Goal: Task Accomplishment & Management: Manage account settings

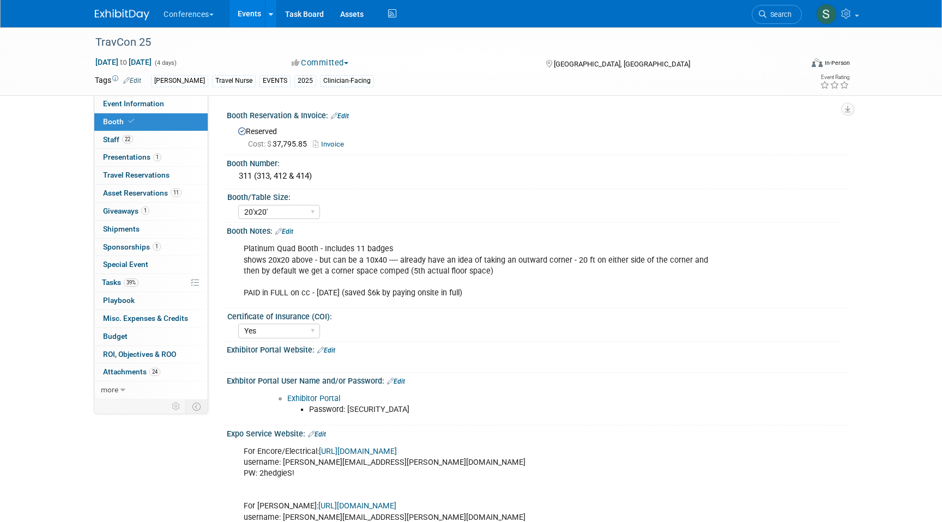
select select "20'x20'"
select select "Yes"
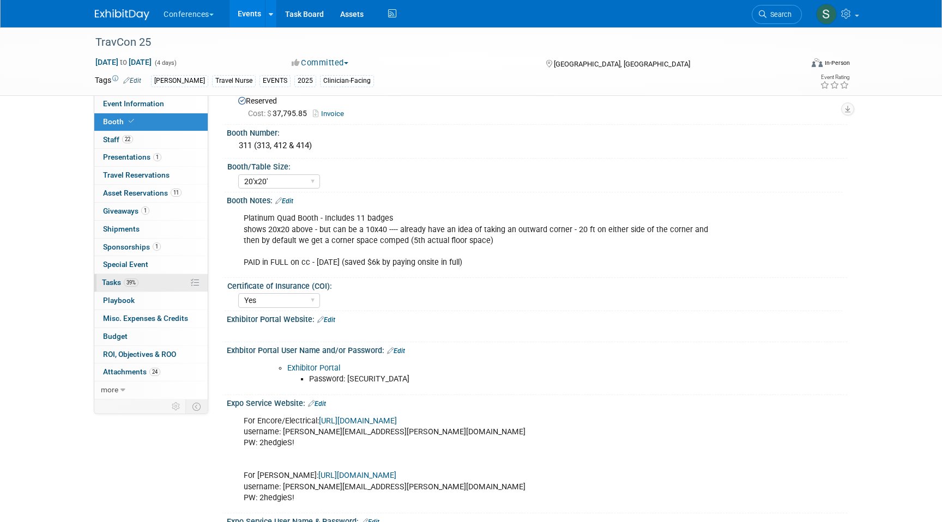
click at [142, 283] on link "39% Tasks 39%" at bounding box center [150, 282] width 113 height 17
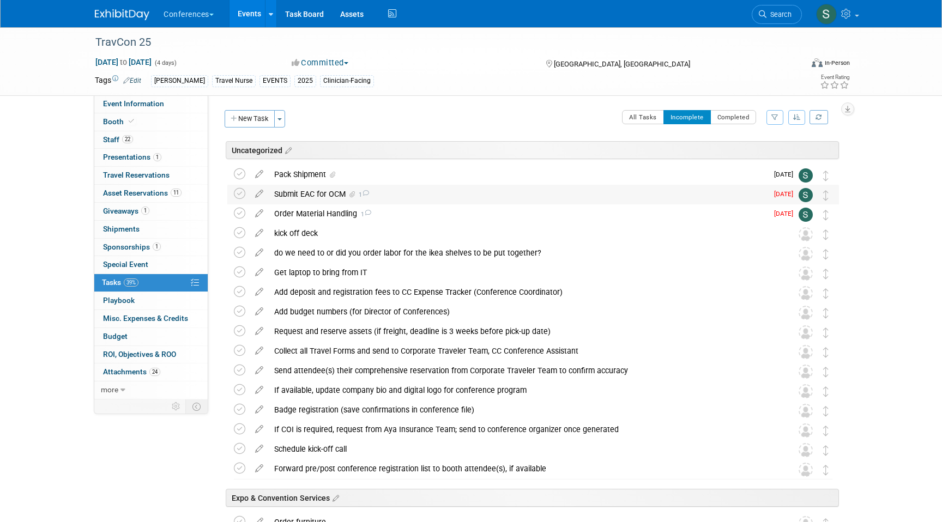
click at [284, 193] on div "Submit EAC for OCM 1" at bounding box center [518, 194] width 499 height 19
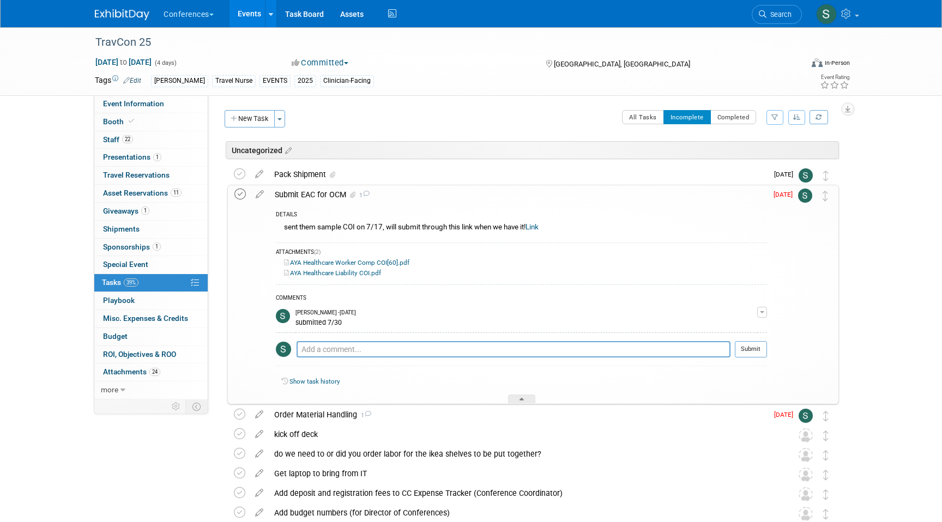
click at [238, 194] on icon at bounding box center [239, 194] width 11 height 11
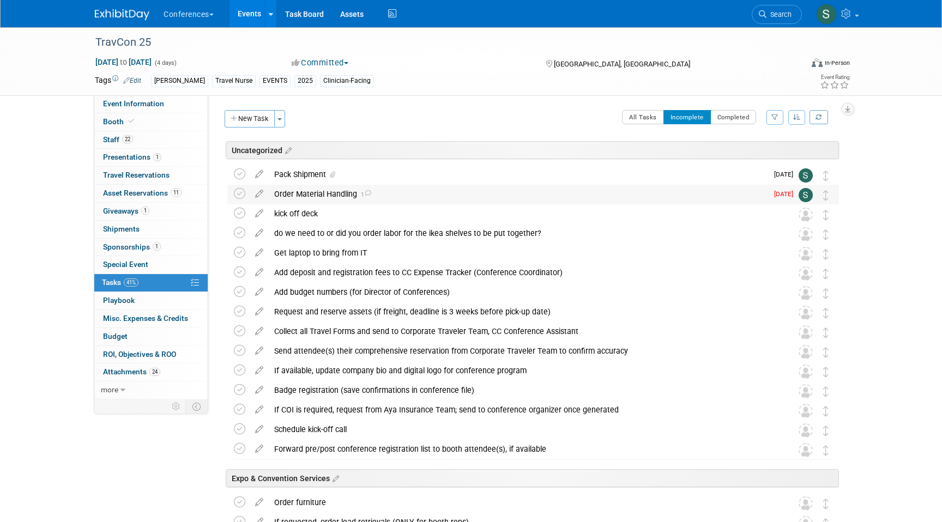
click at [307, 196] on div "Order Material Handling 1" at bounding box center [518, 194] width 499 height 19
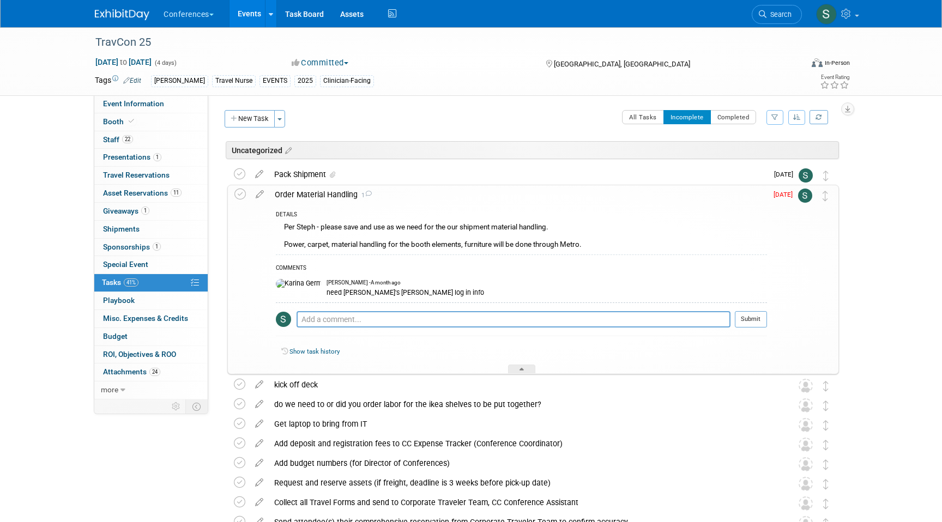
click at [307, 196] on div "Order Material Handling 1" at bounding box center [518, 194] width 498 height 19
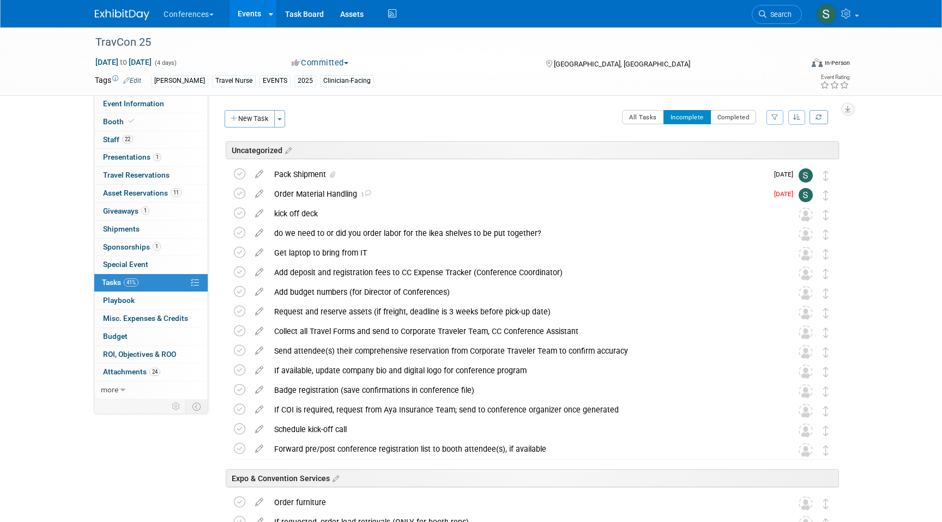
click at [247, 130] on div "New Task Toggle Dropdown Create a new task for this event Copy tasks from anoth…" at bounding box center [256, 123] width 69 height 26
click at [243, 119] on button "New Task" at bounding box center [250, 118] width 50 height 17
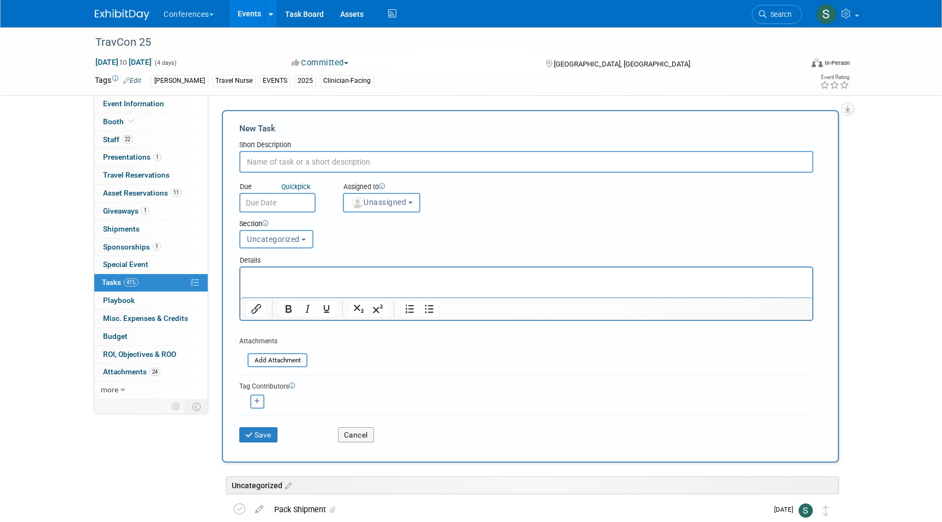
click at [345, 162] on input "text" at bounding box center [526, 162] width 574 height 22
type input "T-Shirt rolling"
click at [388, 206] on span "Unassigned" at bounding box center [378, 202] width 56 height 9
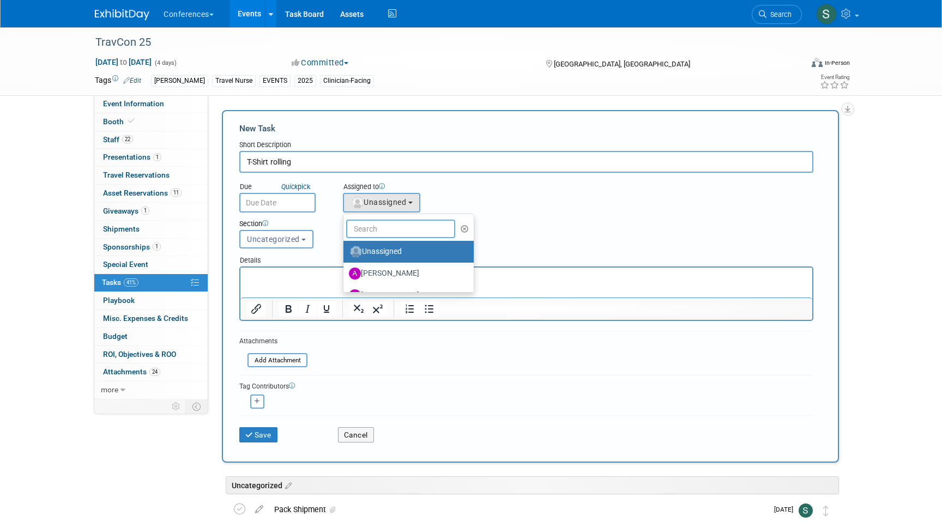
click at [386, 225] on input "text" at bounding box center [400, 229] width 109 height 19
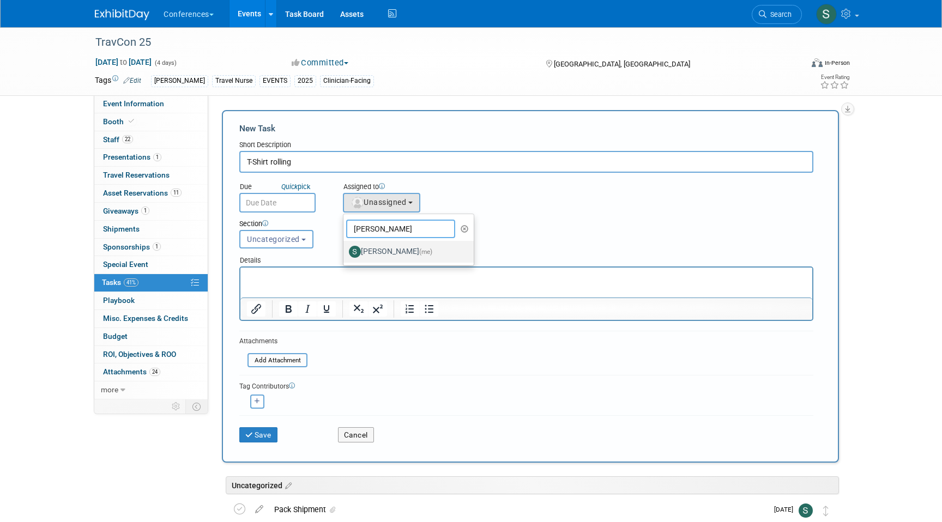
type input "[PERSON_NAME]"
click at [382, 249] on label "Sophie Buffo (me)" at bounding box center [406, 251] width 114 height 17
click at [345, 249] on input "Sophie Buffo (me)" at bounding box center [341, 250] width 7 height 7
select select "a9d03f23-9900-4d84-867c-673ace9463de"
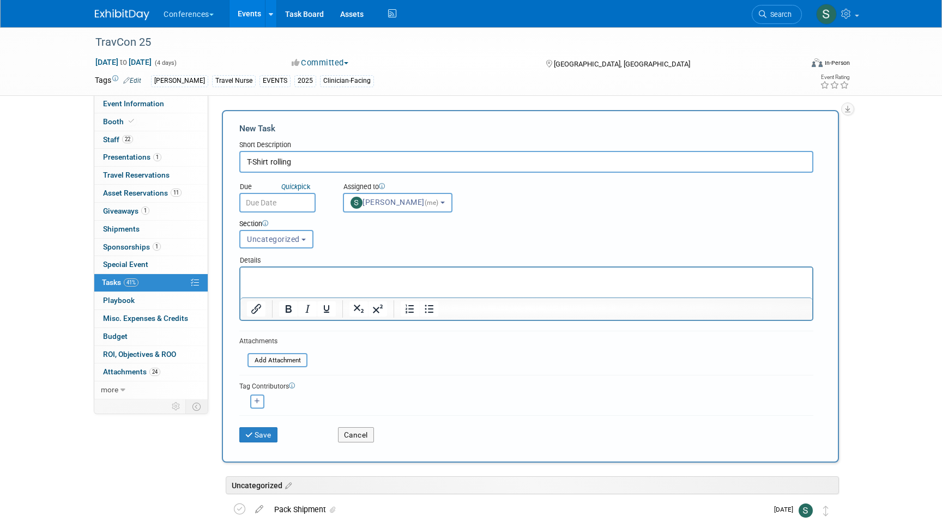
click at [281, 205] on input "text" at bounding box center [277, 203] width 76 height 20
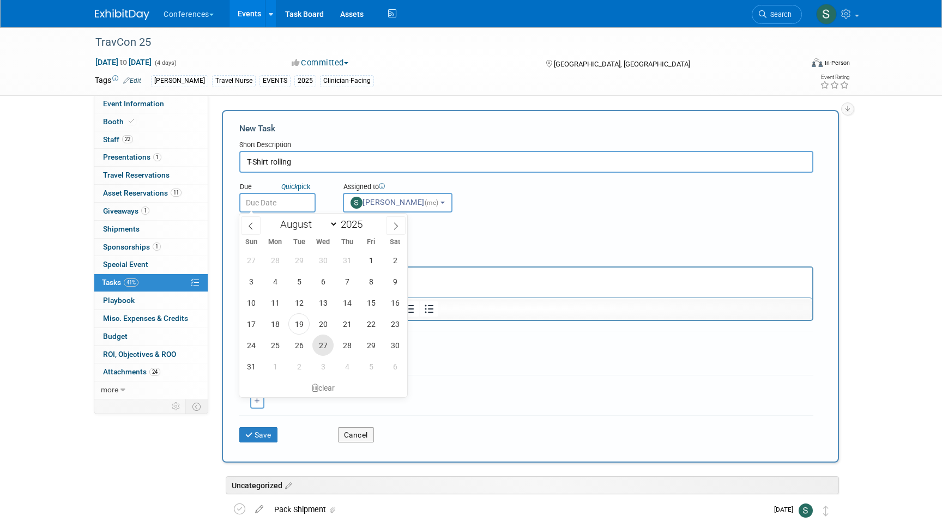
click at [325, 344] on span "27" at bounding box center [322, 345] width 21 height 21
type input "Aug 27, 2025"
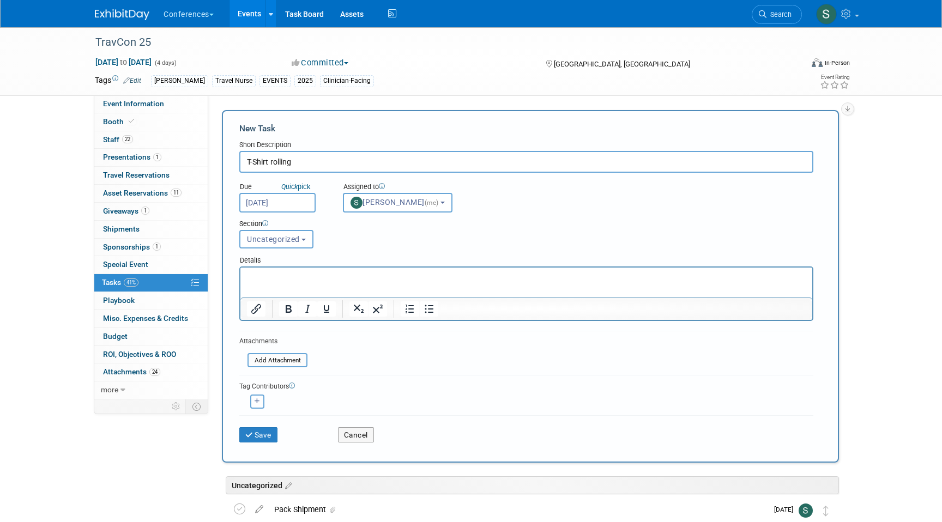
click at [258, 407] on button "button" at bounding box center [257, 402] width 14 height 14
select select
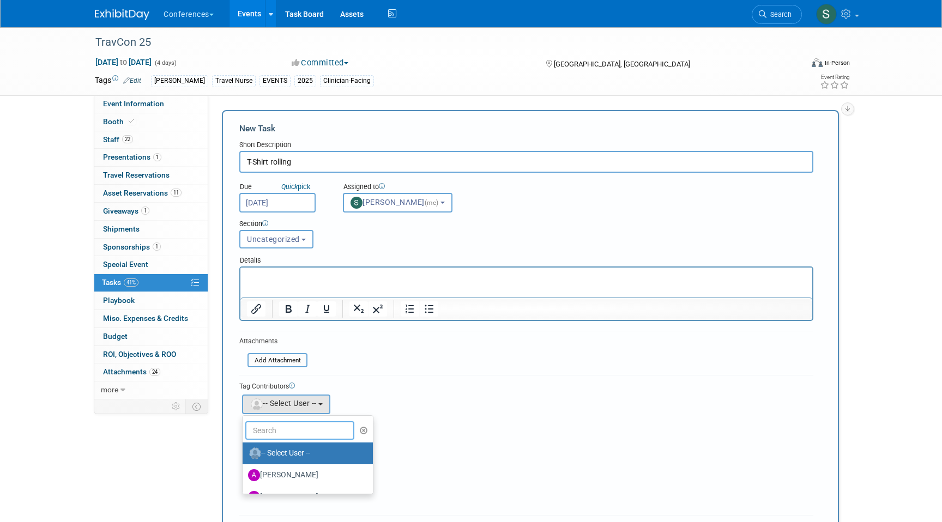
click at [268, 428] on input "text" at bounding box center [299, 430] width 109 height 19
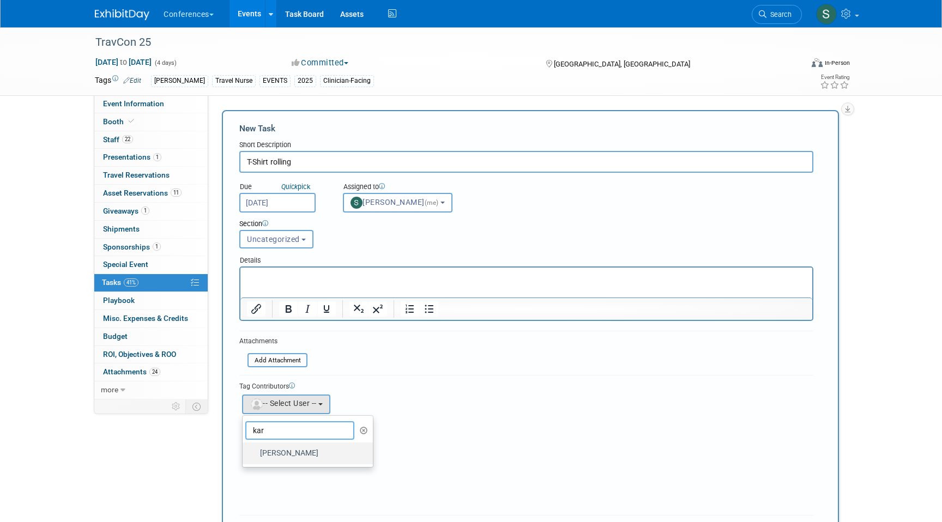
type input "kar"
click at [284, 451] on label "[PERSON_NAME]" at bounding box center [305, 453] width 114 height 17
click at [244, 451] on input "[PERSON_NAME]" at bounding box center [240, 452] width 7 height 7
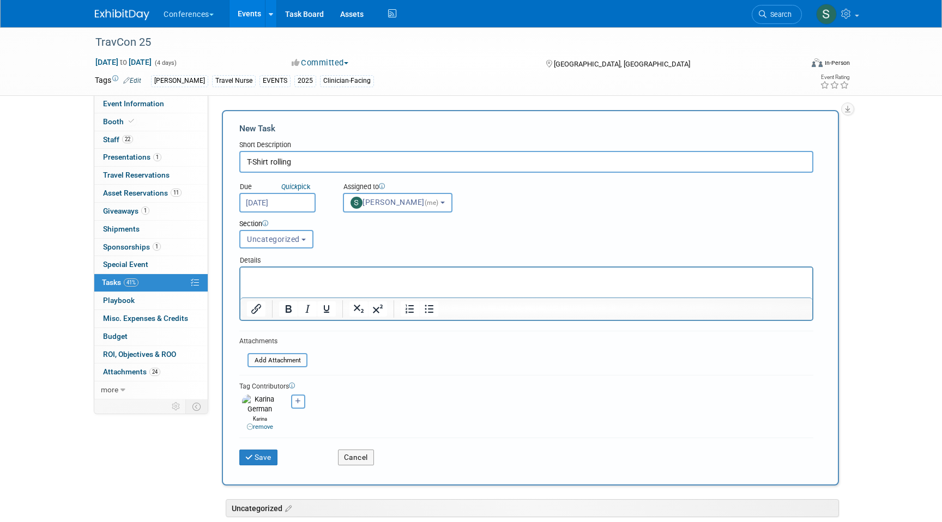
click at [299, 394] on div "Alexa remove Andrea remove" at bounding box center [526, 412] width 574 height 40
click at [299, 398] on icon "button" at bounding box center [297, 401] width 5 height 6
select select
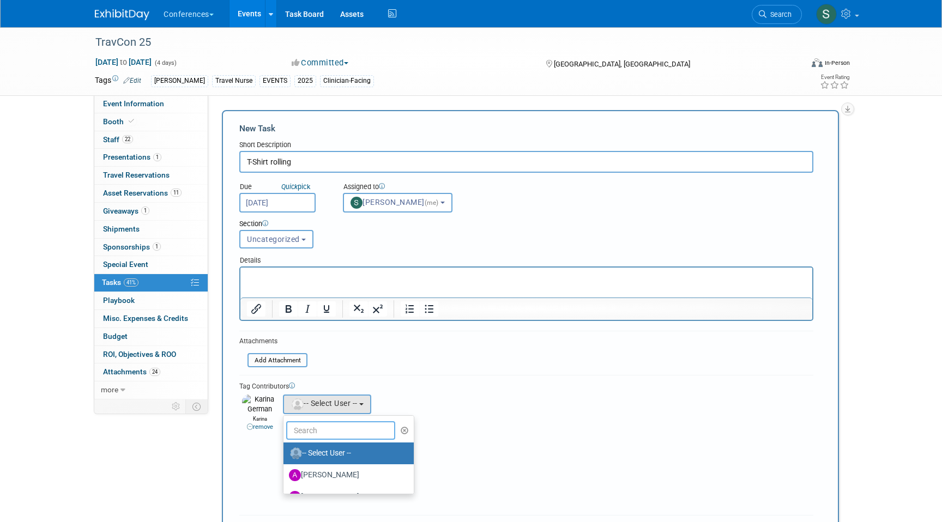
click at [309, 435] on input "text" at bounding box center [340, 430] width 109 height 19
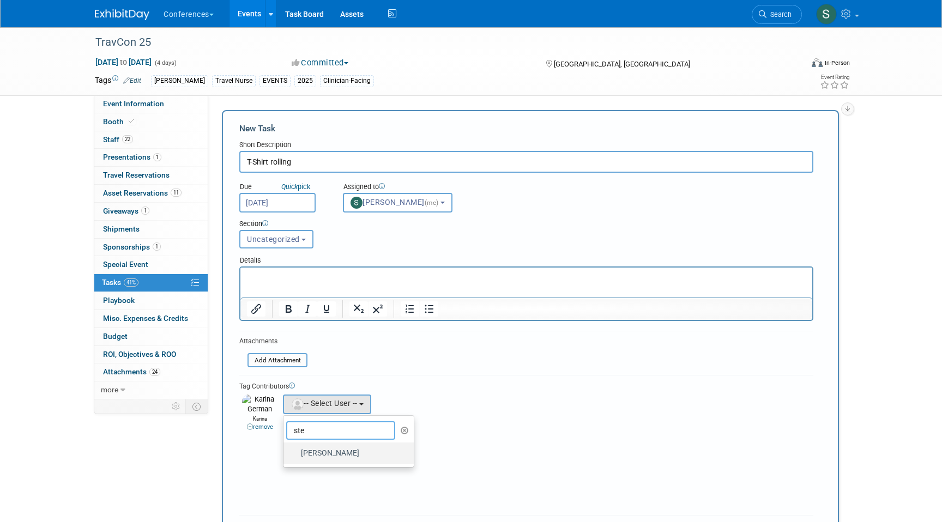
type input "ste"
click at [339, 452] on label "[PERSON_NAME]" at bounding box center [346, 453] width 114 height 17
click at [285, 452] on input "[PERSON_NAME]" at bounding box center [281, 452] width 7 height 7
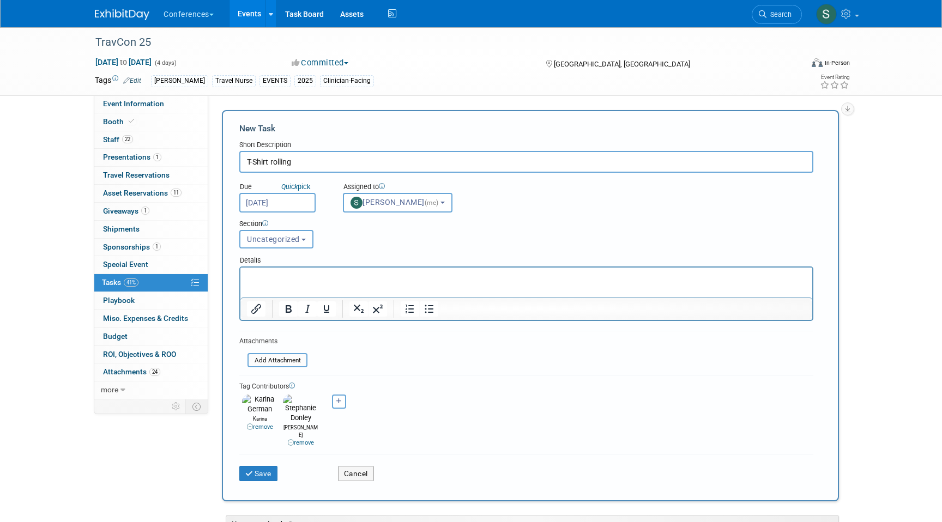
click at [295, 282] on p "Rich Text Area. Press ALT-0 for help." at bounding box center [526, 277] width 559 height 11
click at [261, 466] on button "Save" at bounding box center [258, 473] width 38 height 15
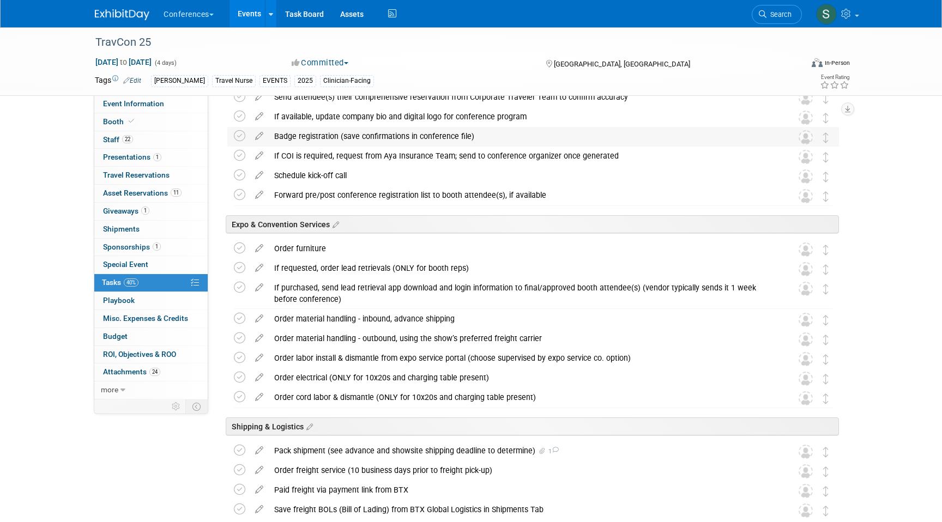
scroll to position [274, 0]
click at [784, 16] on span "Search" at bounding box center [778, 14] width 25 height 8
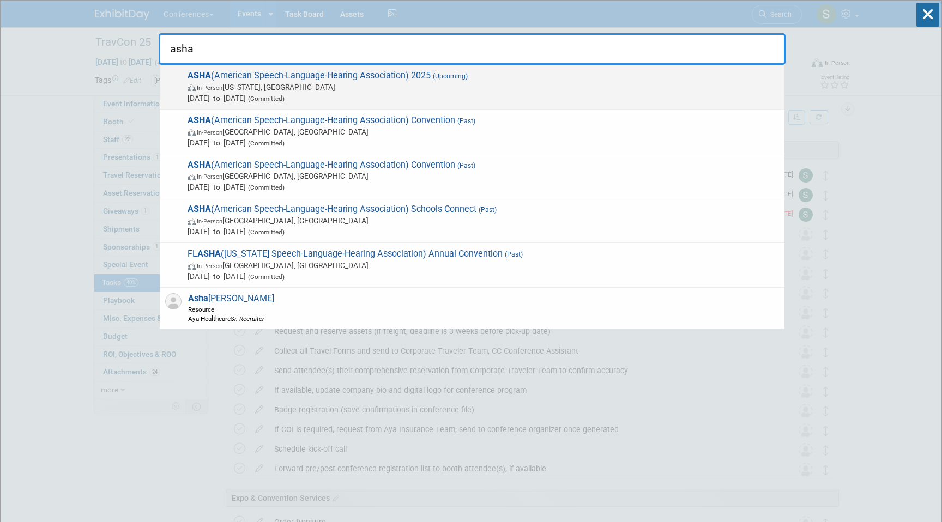
type input "asha"
click at [353, 86] on span "In-Person Washington, DC" at bounding box center [482, 87] width 591 height 11
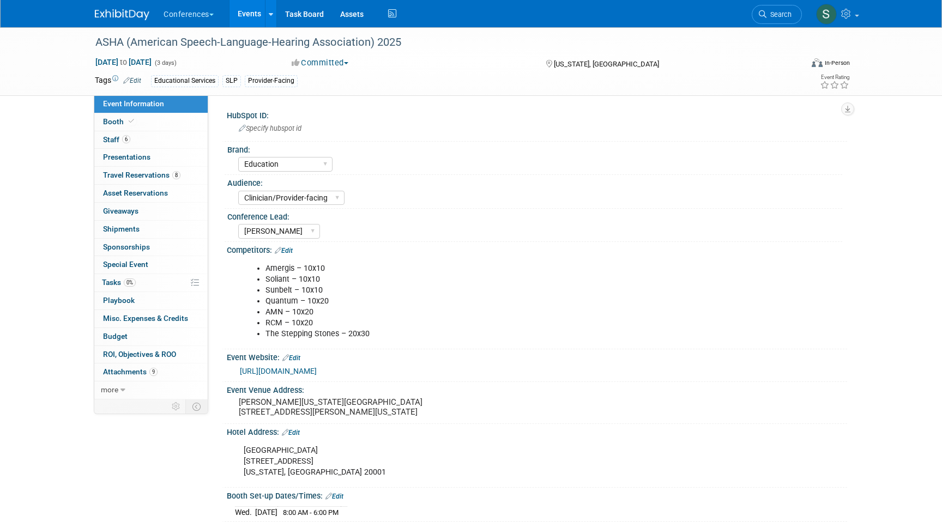
select select "Education"
select select "Clinician/Provider-facing"
select select "[PERSON_NAME]"
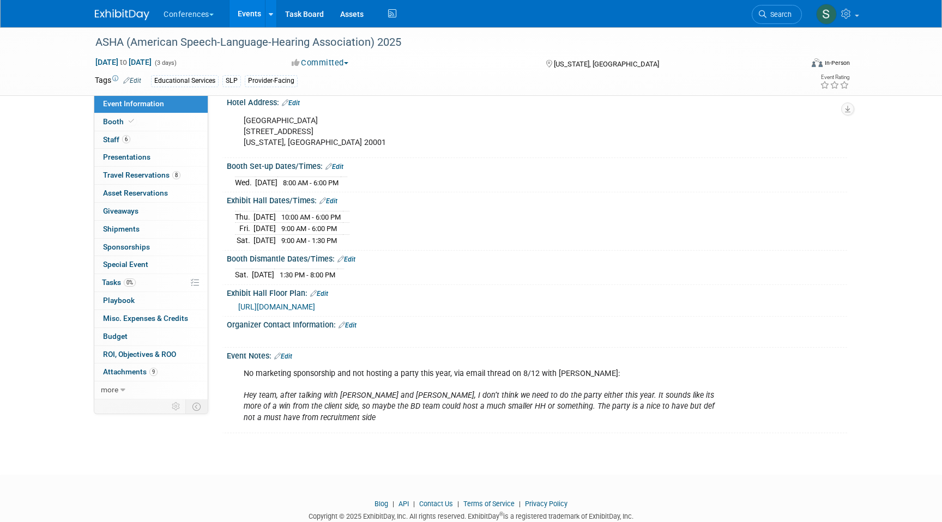
scroll to position [335, 0]
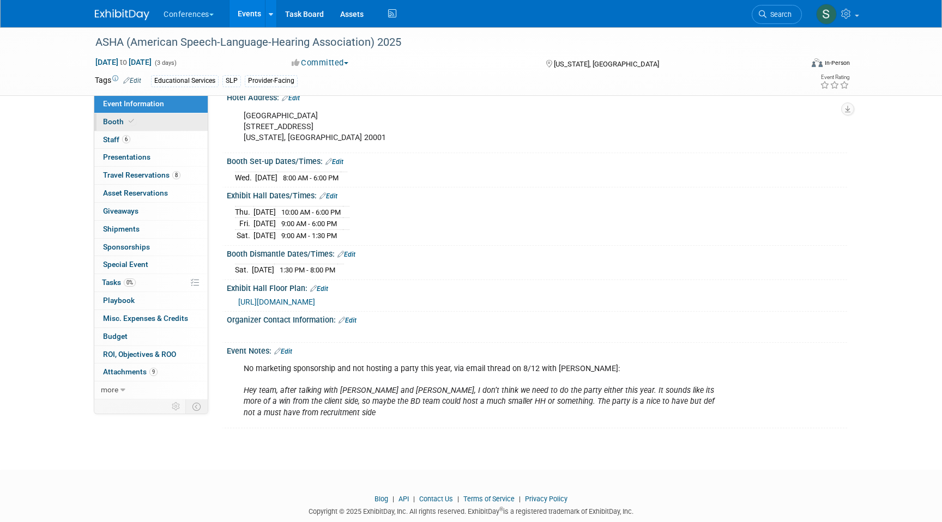
click at [120, 120] on span "Booth" at bounding box center [119, 121] width 33 height 9
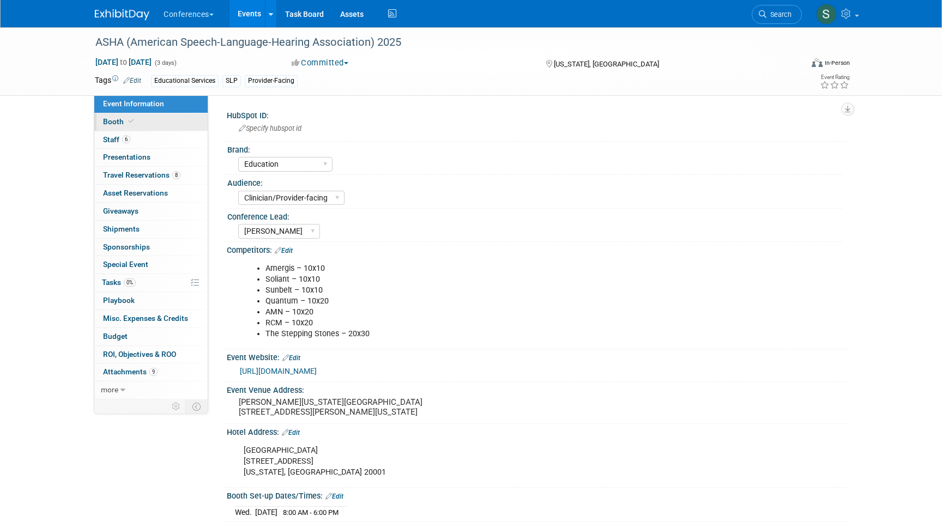
select select "10'x20'"
select select "Yes"
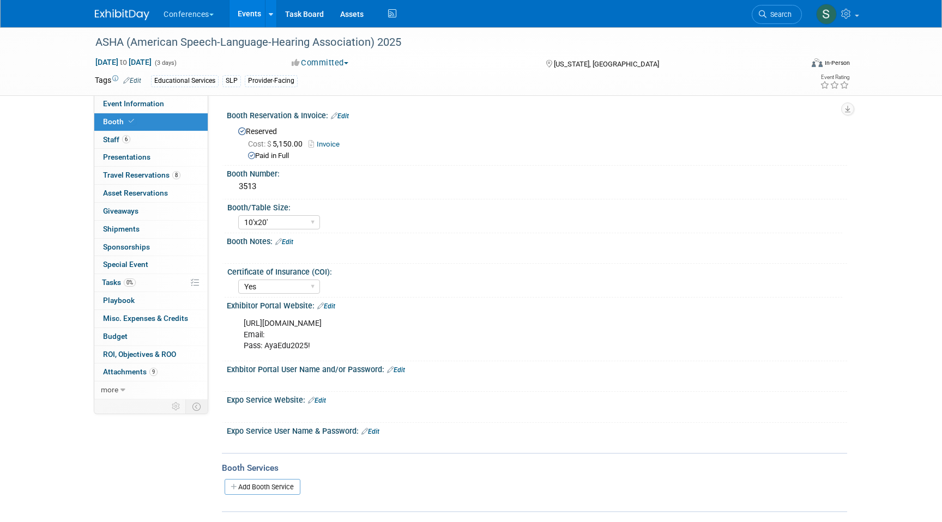
scroll to position [23, 0]
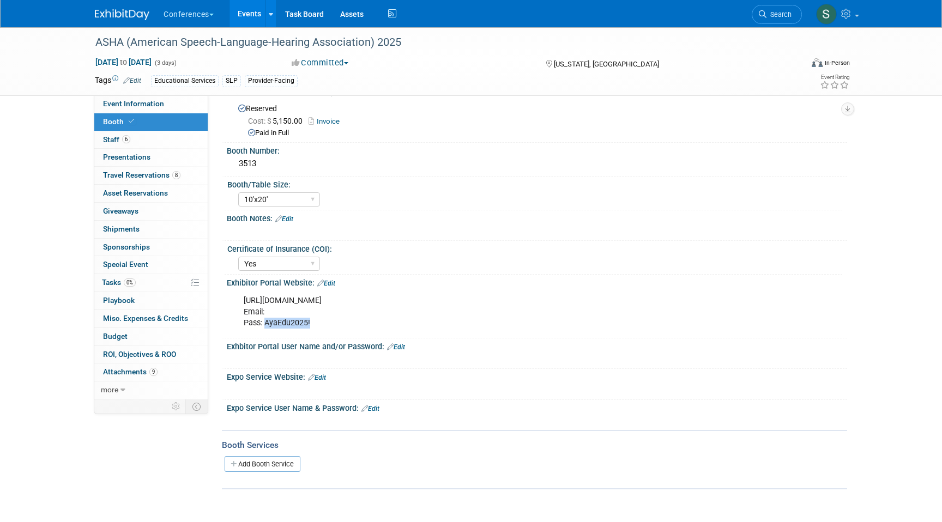
drag, startPoint x: 316, startPoint y: 323, endPoint x: 266, endPoint y: 323, distance: 49.6
click at [266, 323] on div "https://asha25.exh.mapyourshow.com/7_0/main/default Email: Pass: AyaEdu2025!" at bounding box center [481, 312] width 491 height 44
copy div "AyaEdu2025!"
click at [141, 141] on link "6 Staff 6" at bounding box center [150, 139] width 113 height 17
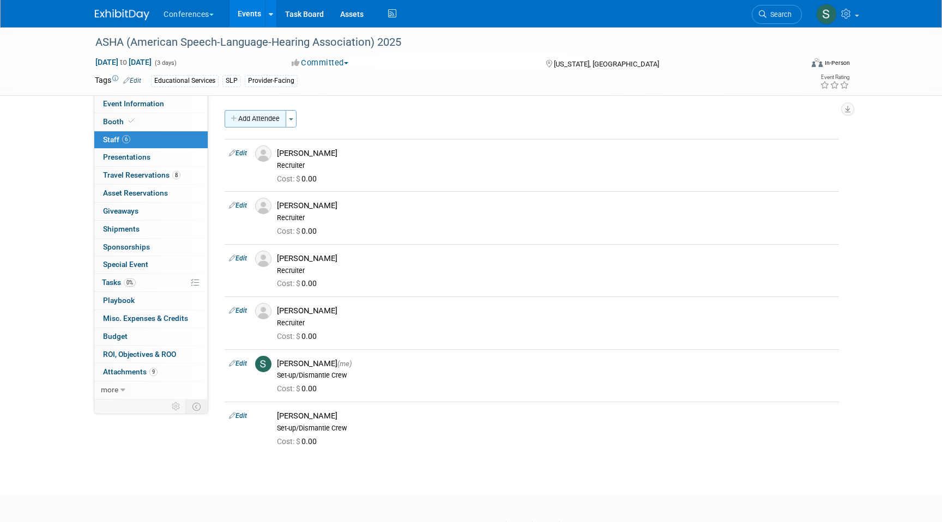
click at [247, 119] on button "Add Attendee" at bounding box center [256, 118] width 62 height 17
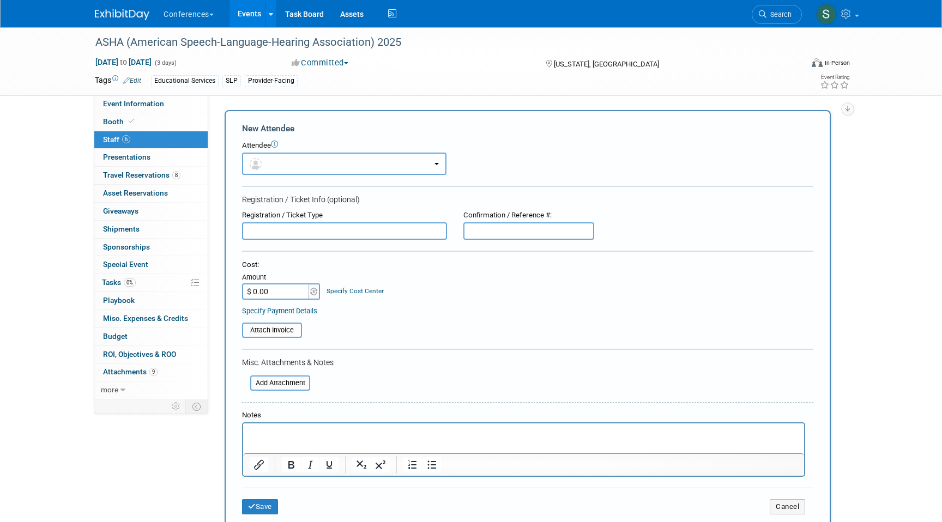
click at [261, 160] on span "button" at bounding box center [258, 163] width 16 height 9
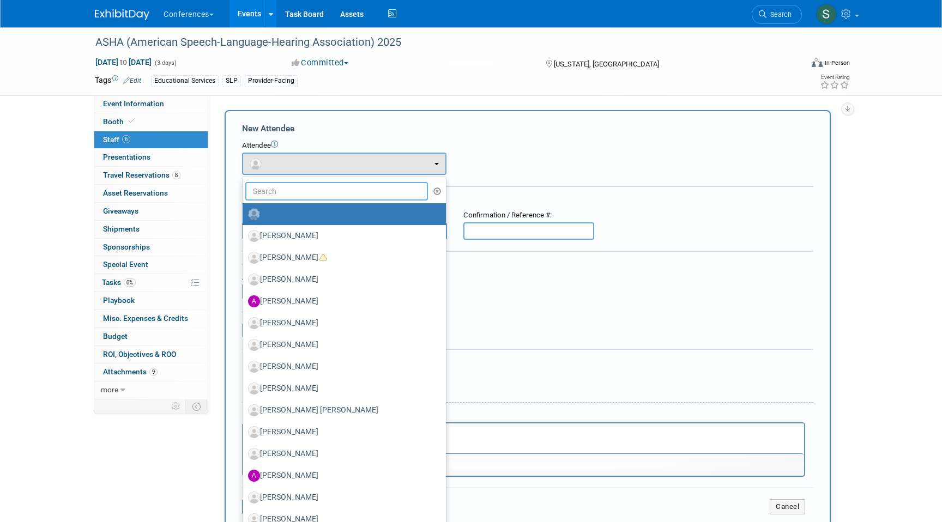
click at [268, 192] on input "text" at bounding box center [336, 191] width 183 height 19
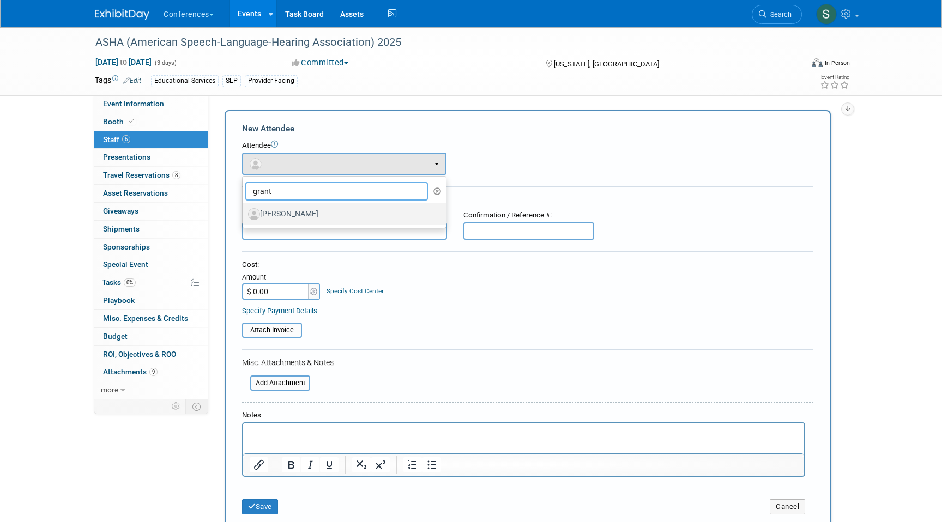
type input "grant"
click at [291, 214] on label "[PERSON_NAME]" at bounding box center [341, 213] width 187 height 17
click at [244, 214] on input "[PERSON_NAME]" at bounding box center [240, 212] width 7 height 7
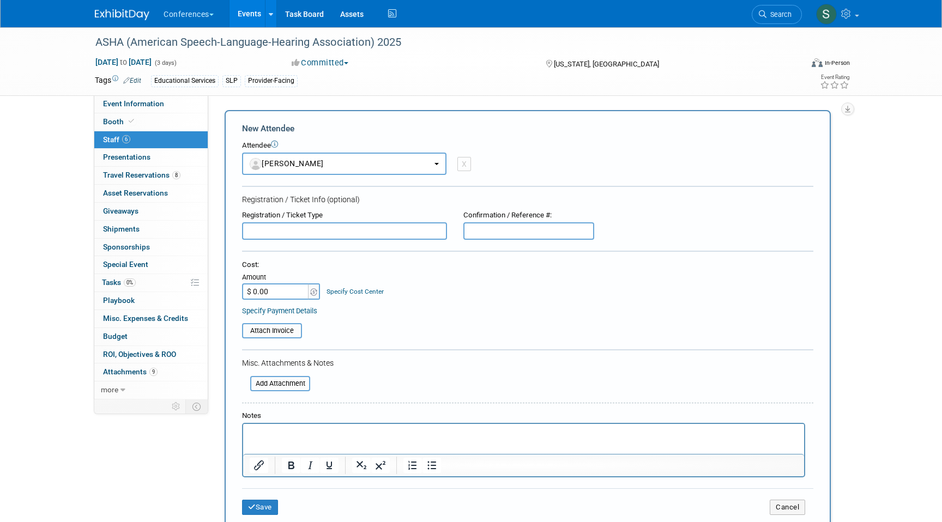
select select "008d83b6-49c7-4da5-8219-66e8b84f1e6c"
select select "400"
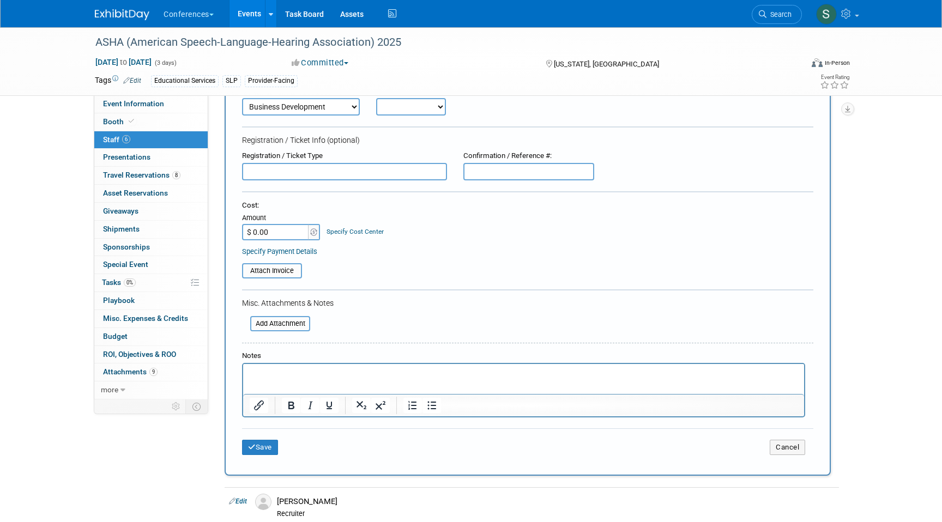
scroll to position [99, 0]
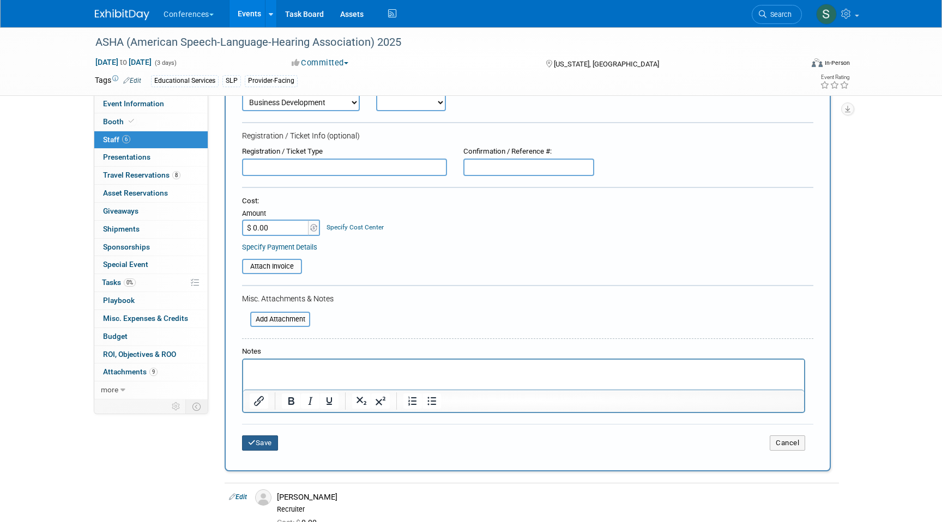
click at [271, 437] on button "Save" at bounding box center [260, 442] width 36 height 15
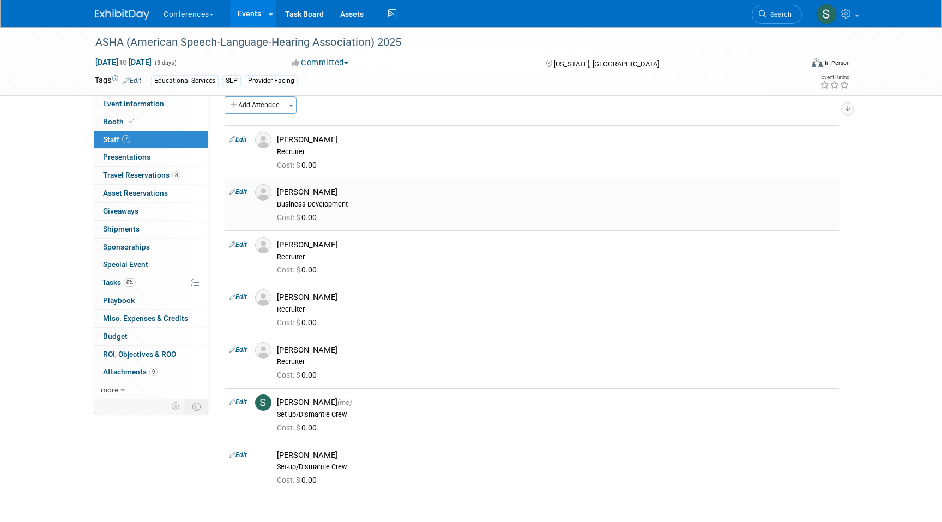
scroll to position [6, 0]
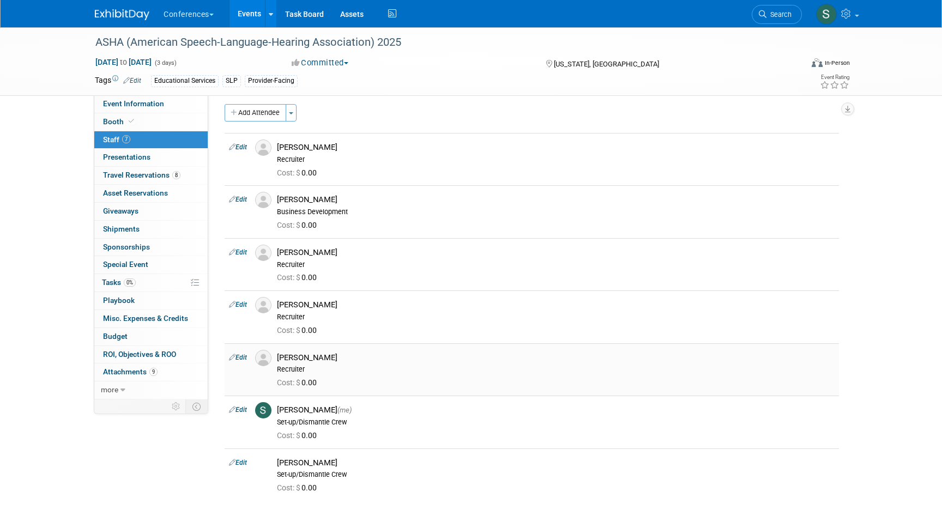
click at [312, 356] on div "[PERSON_NAME]" at bounding box center [556, 358] width 558 height 10
copy div "Mehta"
click at [142, 282] on link "0% Tasks 0%" at bounding box center [150, 282] width 113 height 17
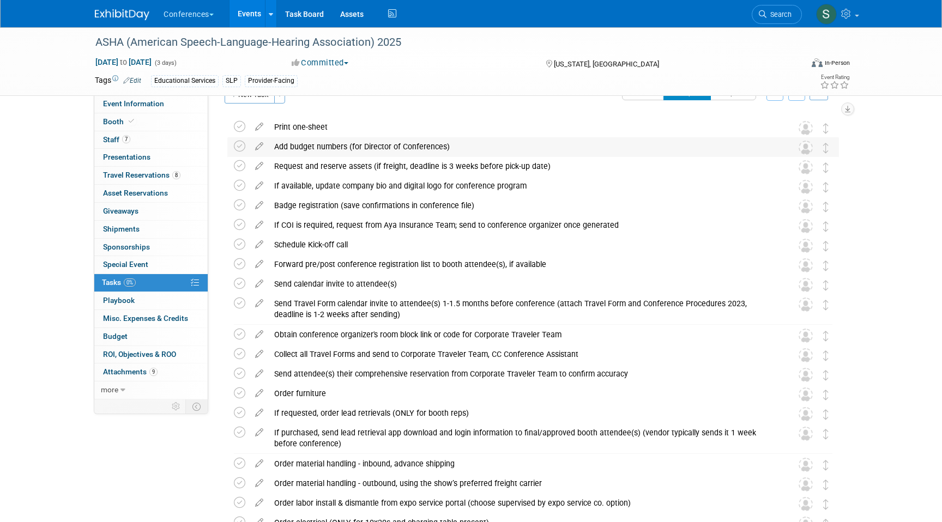
scroll to position [26, 0]
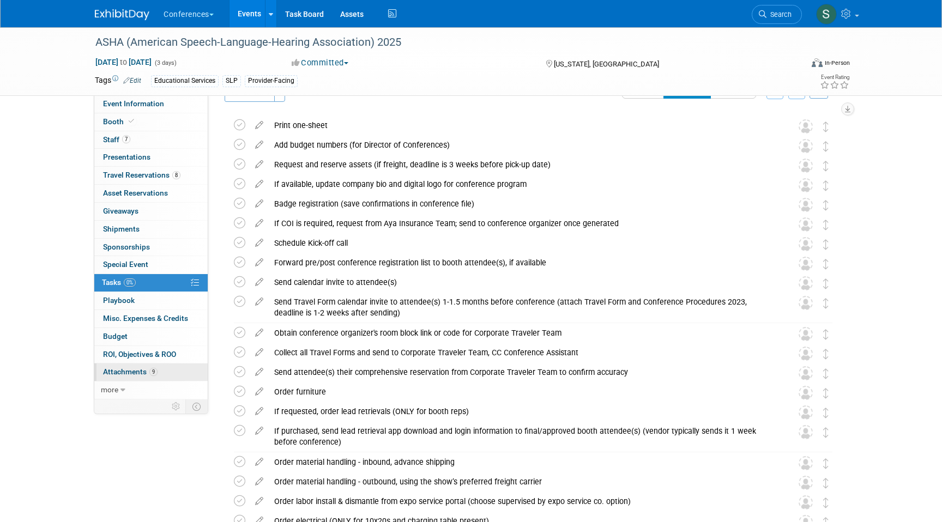
click at [168, 373] on link "9 Attachments 9" at bounding box center [150, 372] width 113 height 17
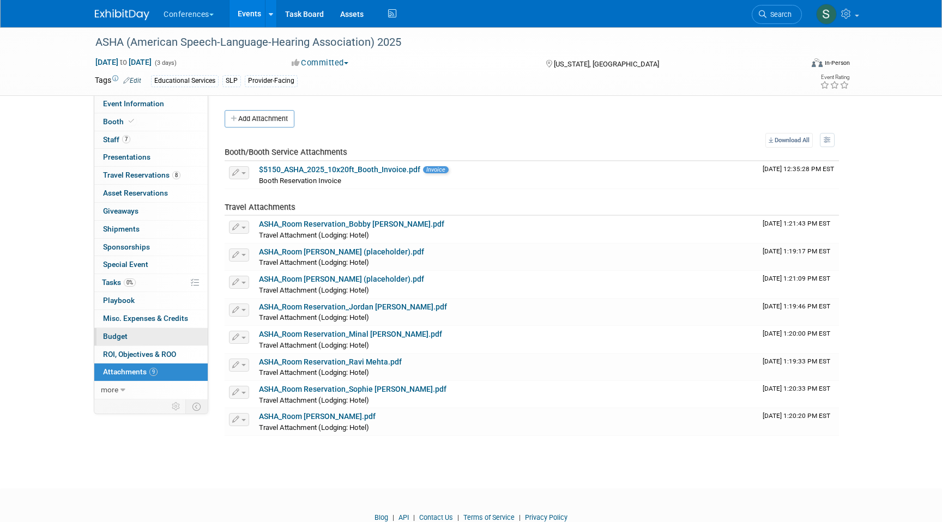
click at [141, 340] on link "Budget" at bounding box center [150, 336] width 113 height 17
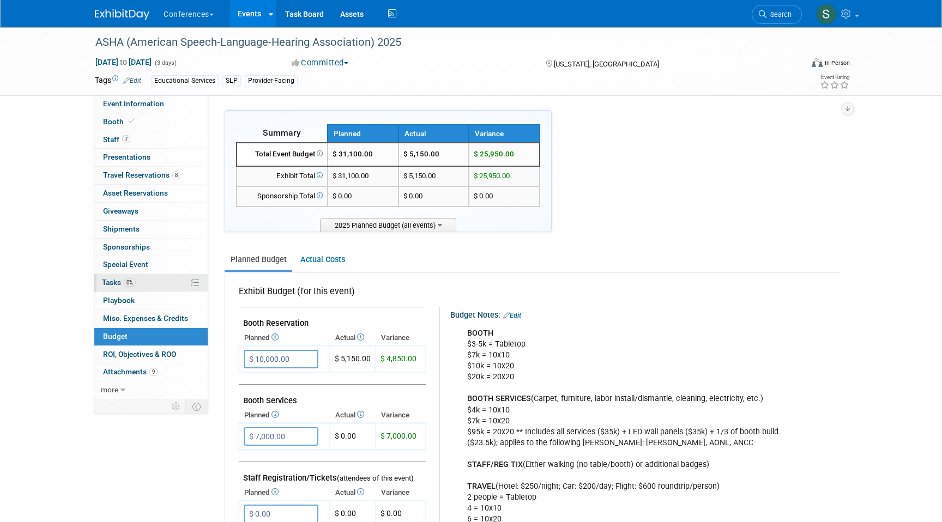
click at [136, 282] on span "0%" at bounding box center [130, 283] width 12 height 8
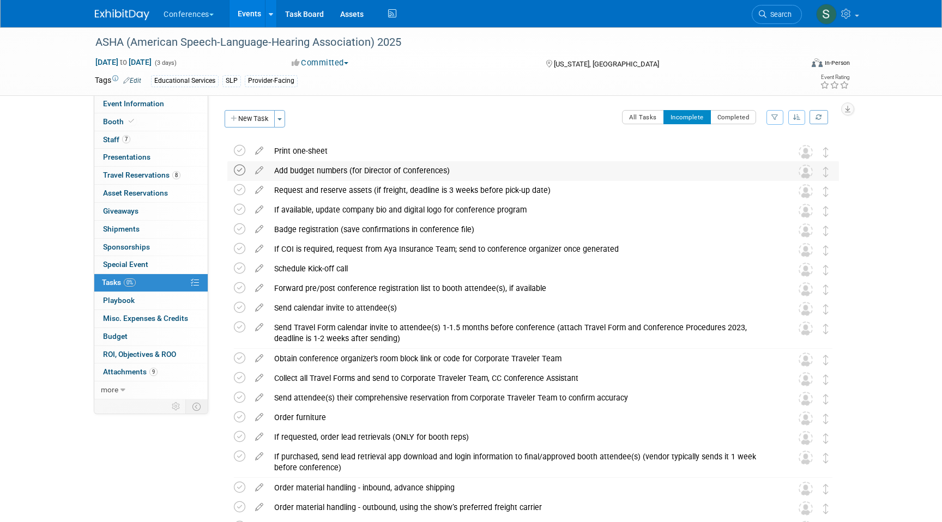
click at [241, 170] on icon at bounding box center [239, 170] width 11 height 11
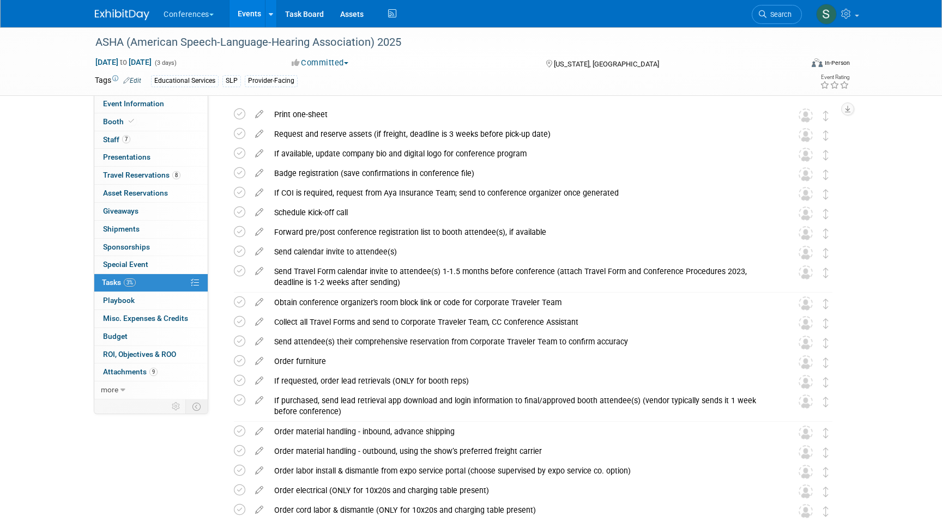
scroll to position [53, 0]
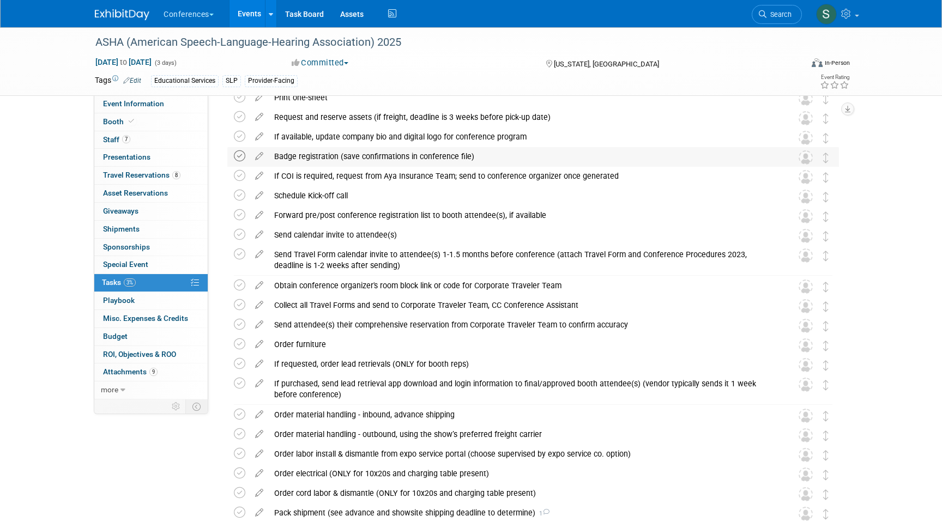
click at [240, 154] on icon at bounding box center [239, 155] width 11 height 11
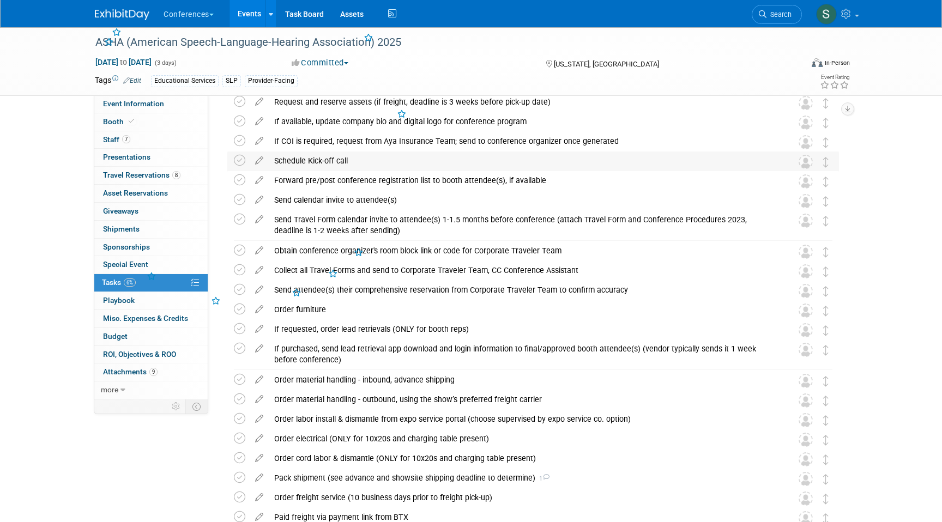
scroll to position [72, 0]
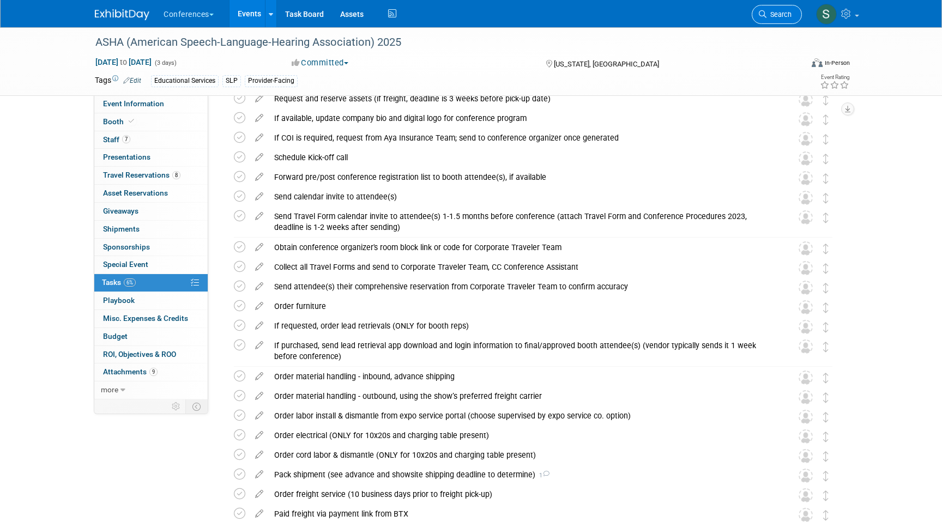
click at [766, 15] on span "Search" at bounding box center [778, 14] width 25 height 8
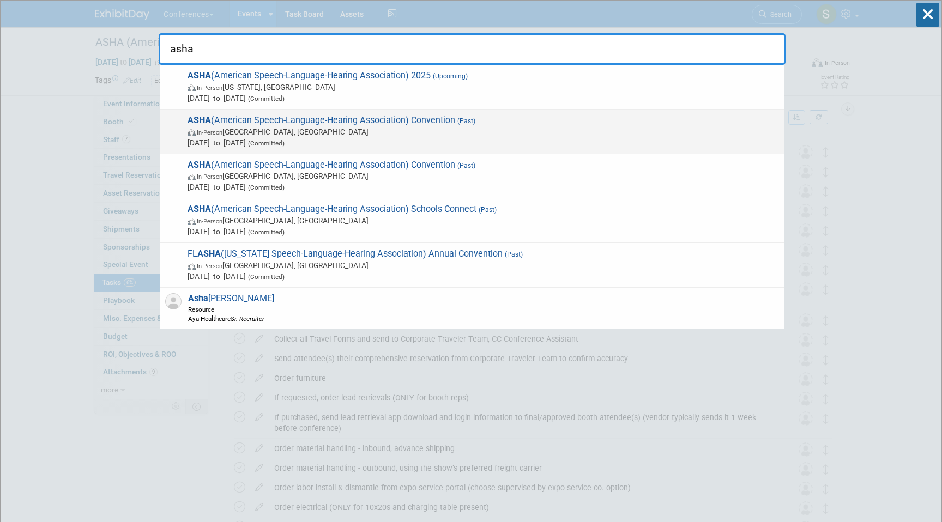
type input "asha"
click at [439, 130] on span "In-Person Seattle, WA" at bounding box center [482, 131] width 591 height 11
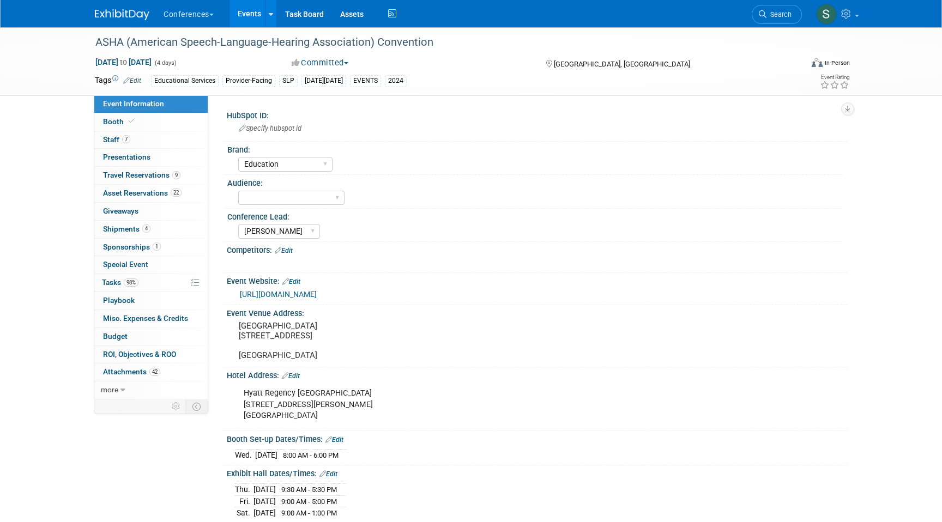
select select "Education"
select select "[PERSON_NAME]"
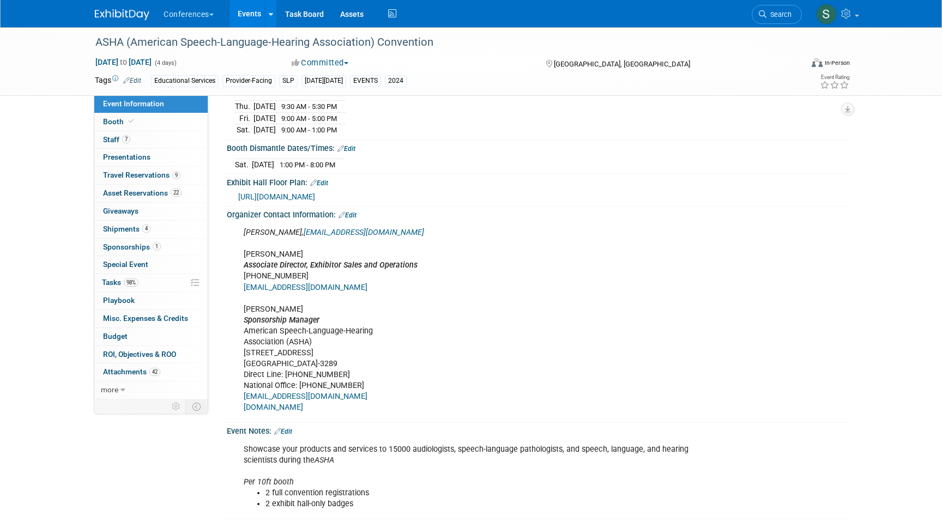
scroll to position [506, 0]
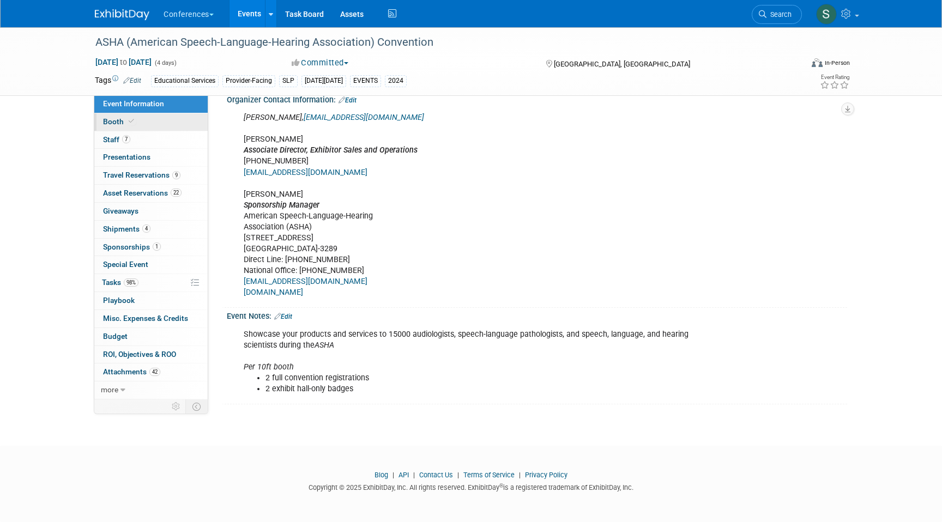
click at [137, 115] on link "Booth" at bounding box center [150, 121] width 113 height 17
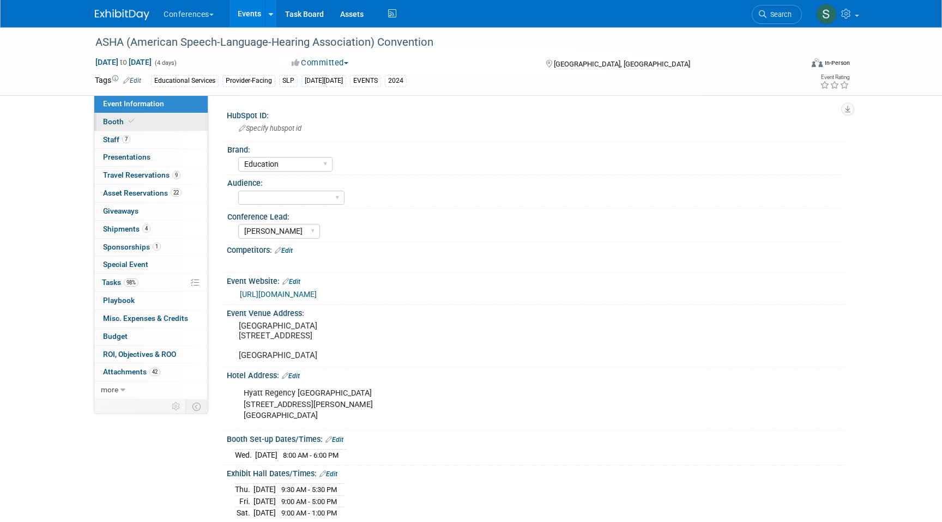
select select "10'x20'"
select select "No"
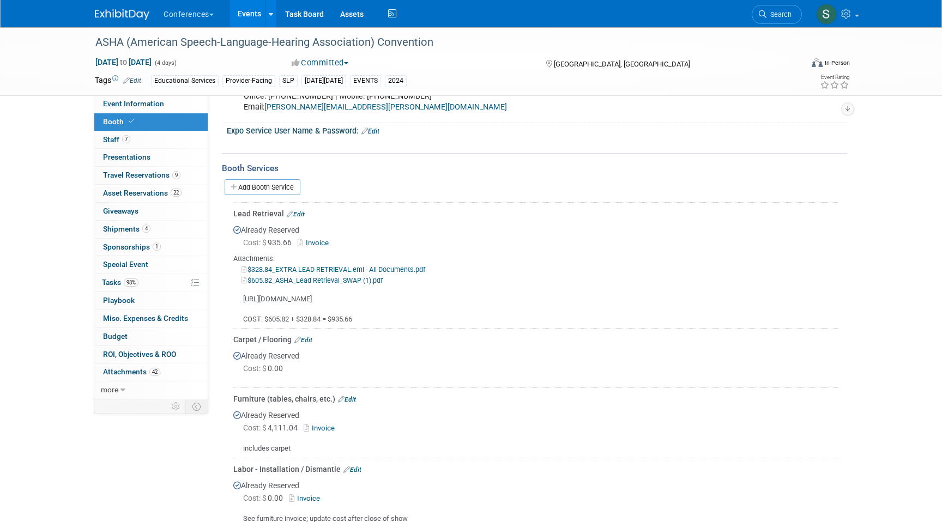
scroll to position [499, 0]
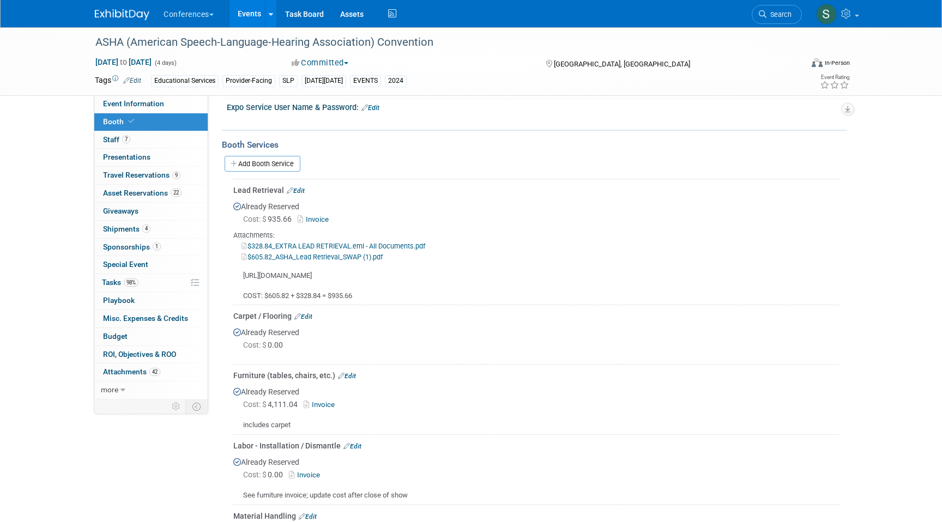
click at [313, 245] on link "$328.84_EXTRA LEAD RETRIEVAL.eml - All Documents.pdf" at bounding box center [333, 246] width 184 height 8
click at [289, 254] on link "$605.82_ASHA_Lead Retrieval_SWAP (1).pdf" at bounding box center [311, 257] width 141 height 8
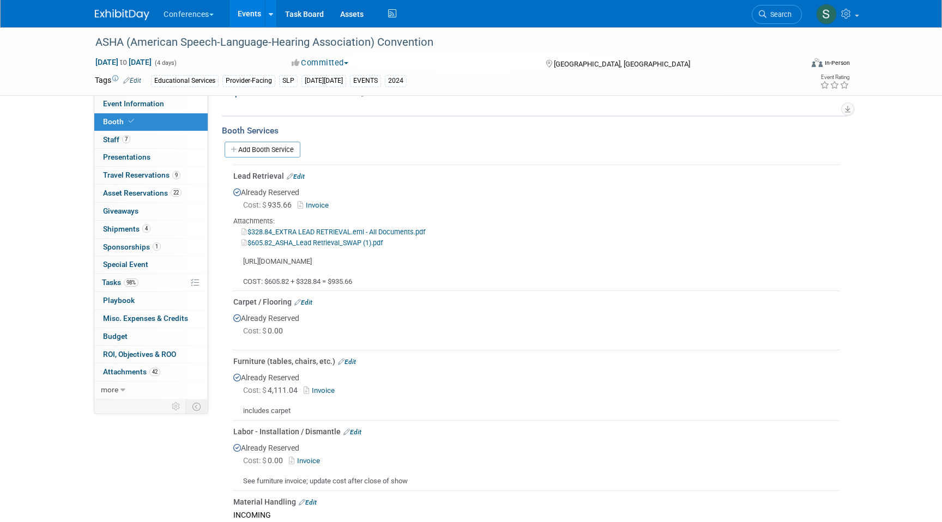
scroll to position [514, 0]
click at [167, 170] on link "9 Travel Reservations 9" at bounding box center [150, 175] width 113 height 17
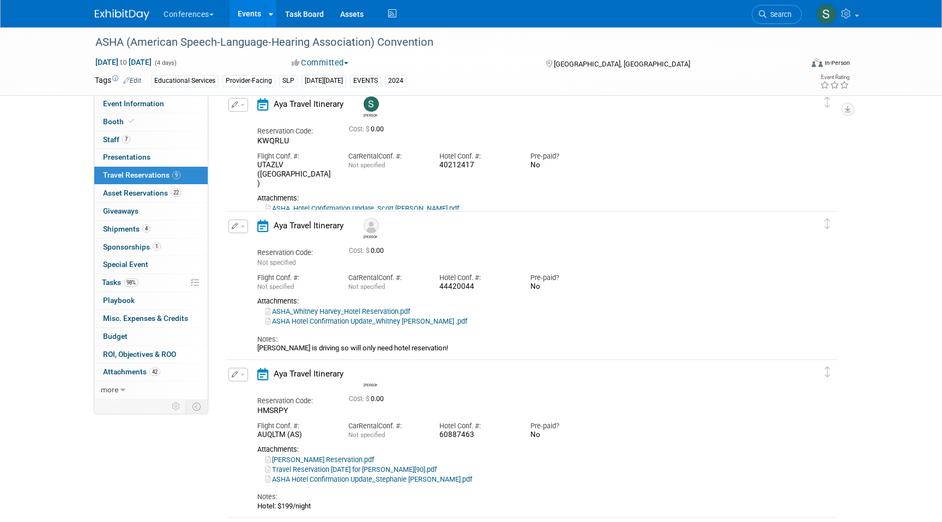
scroll to position [0, 0]
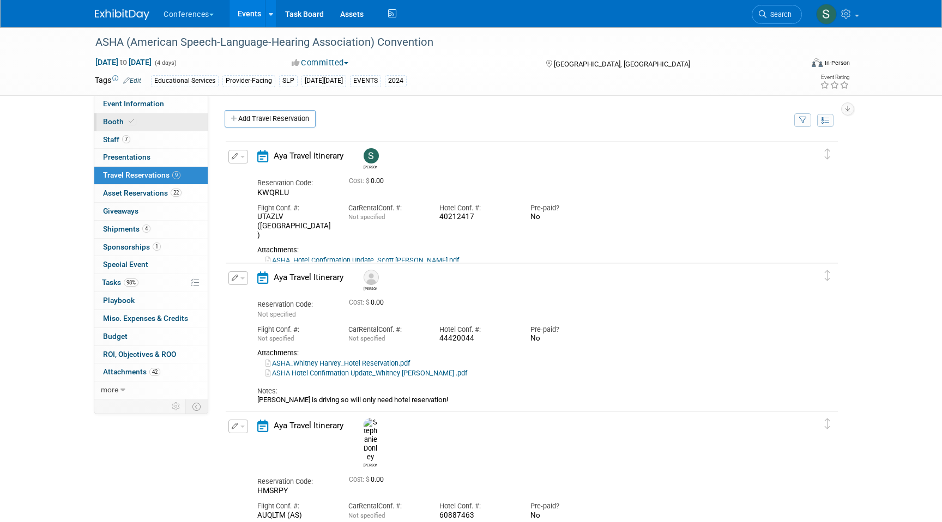
click at [137, 118] on link "Booth" at bounding box center [150, 121] width 113 height 17
select select "10'x20'"
select select "No"
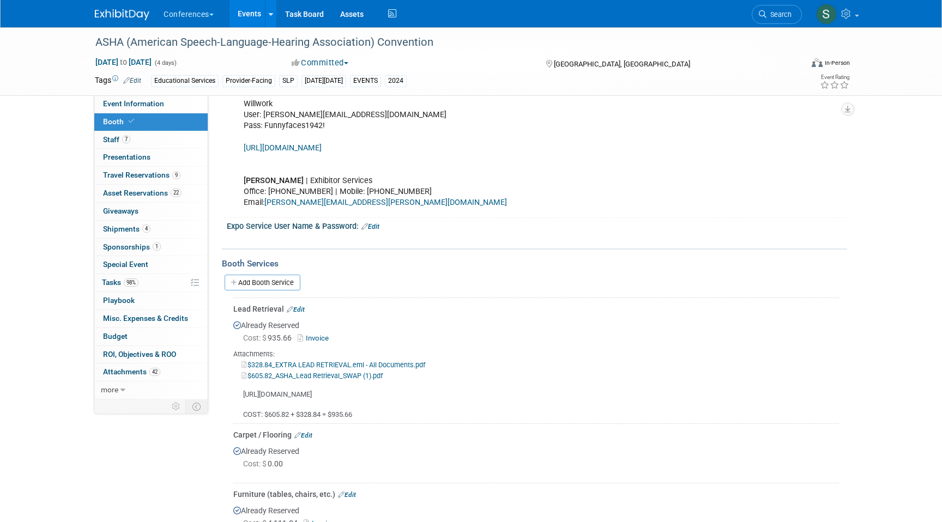
scroll to position [606, 0]
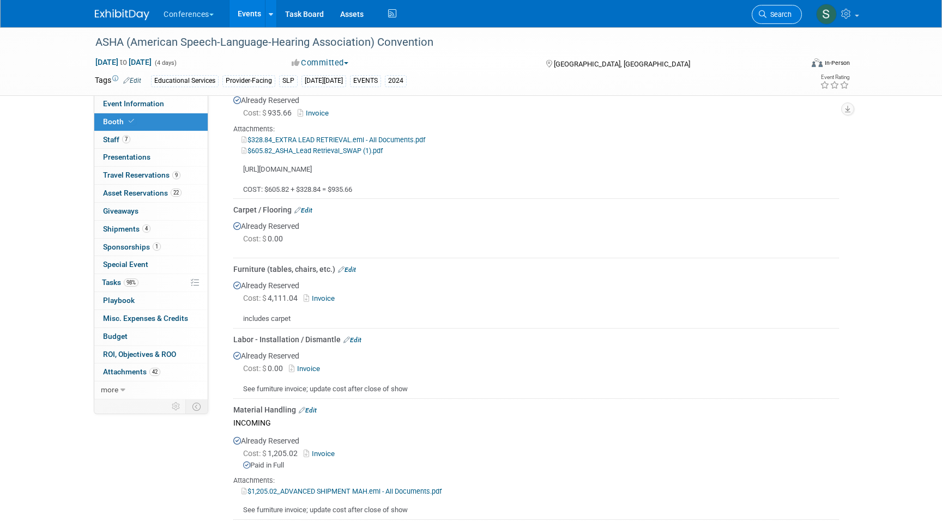
click at [765, 20] on link "Search" at bounding box center [777, 14] width 50 height 19
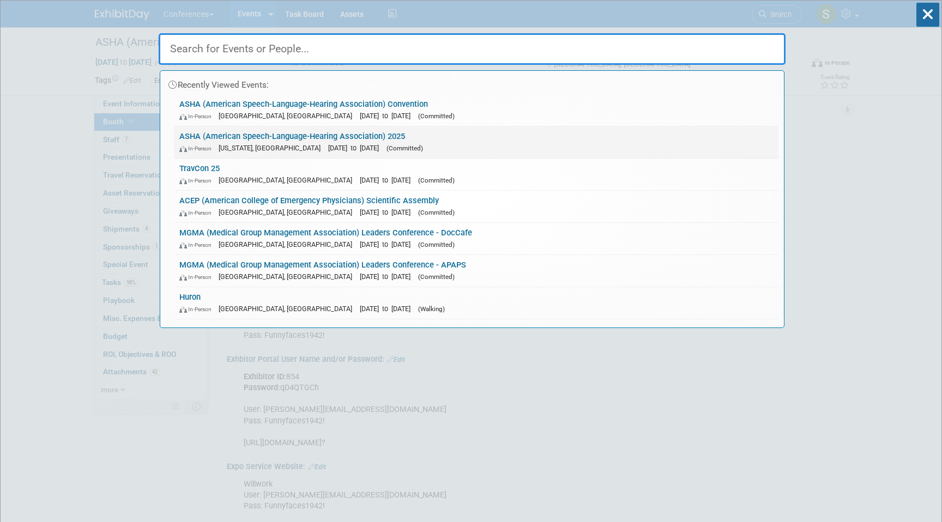
click at [345, 145] on span "Nov 20, 2025 to Nov 22, 2025" at bounding box center [356, 148] width 56 height 8
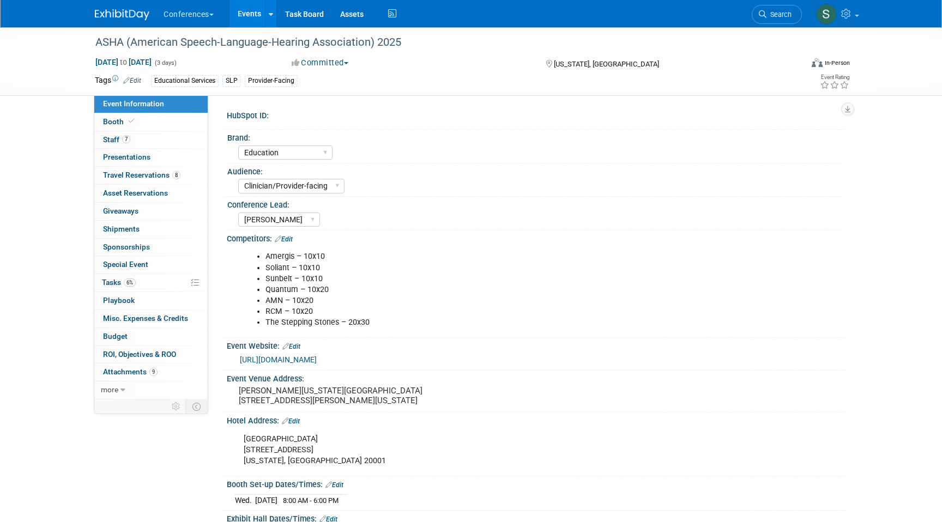
select select "Education"
select select "Clinician/Provider-facing"
select select "[PERSON_NAME]"
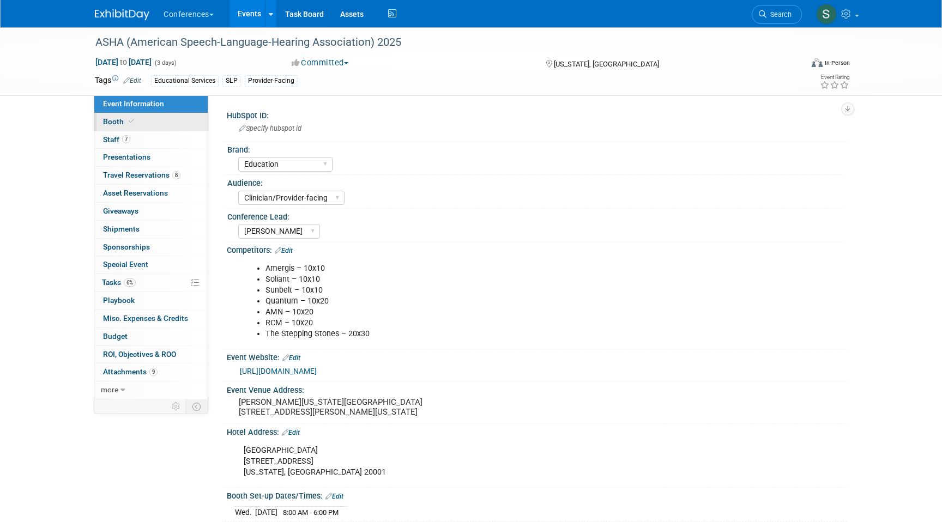
click at [149, 117] on link "Booth" at bounding box center [150, 121] width 113 height 17
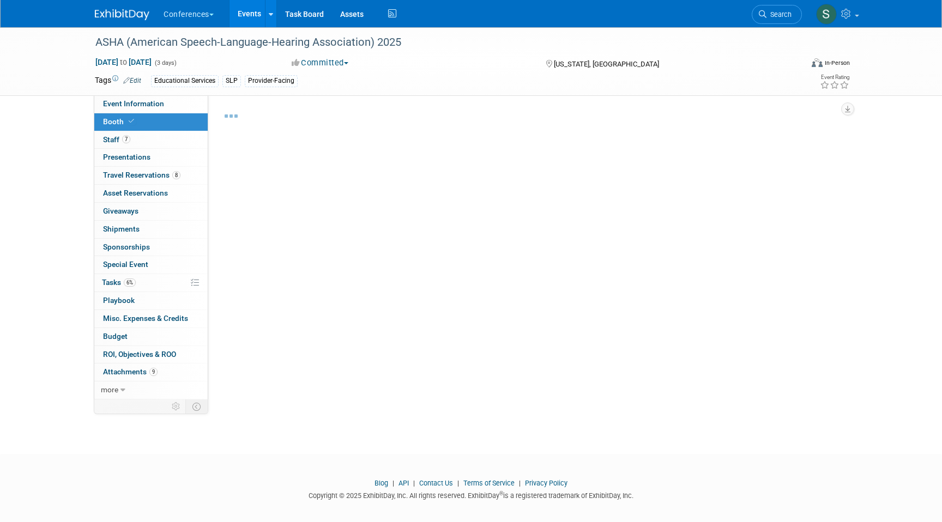
select select "10'x20'"
select select "Yes"
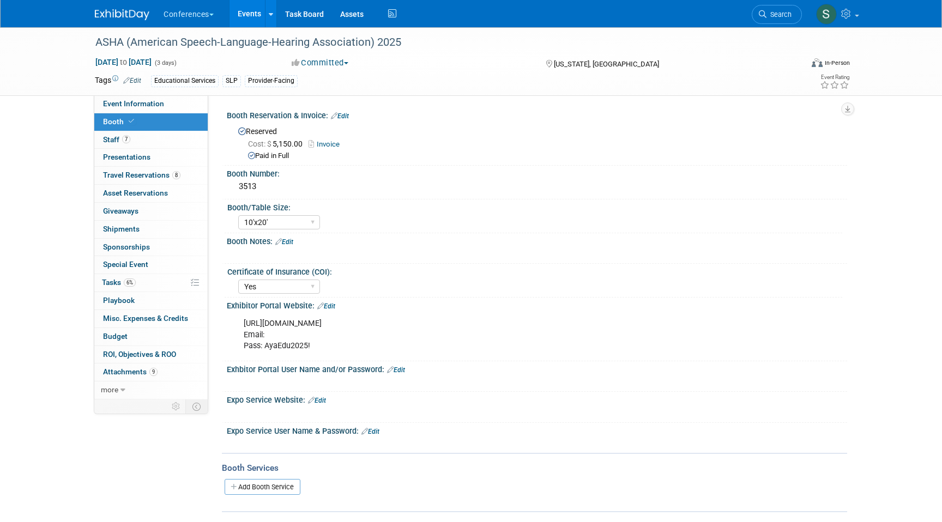
scroll to position [65, 0]
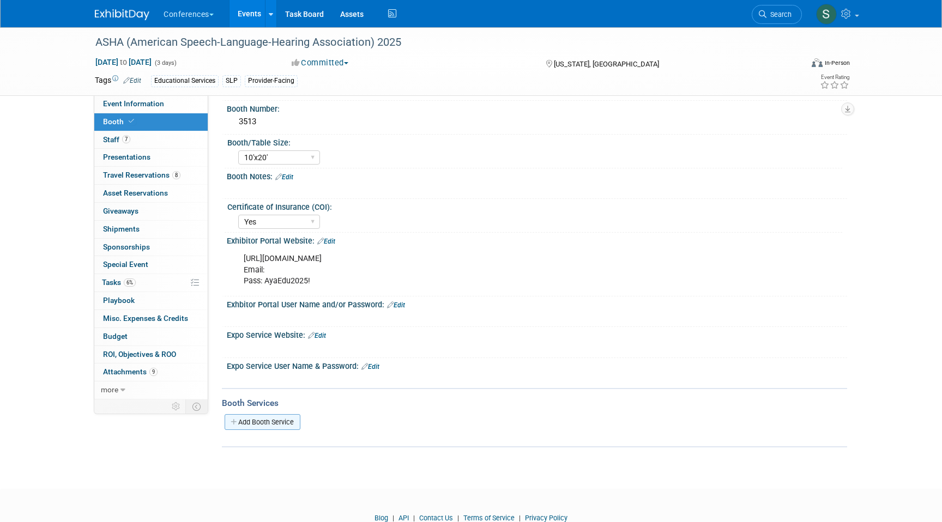
click at [256, 420] on link "Add Booth Service" at bounding box center [263, 422] width 76 height 16
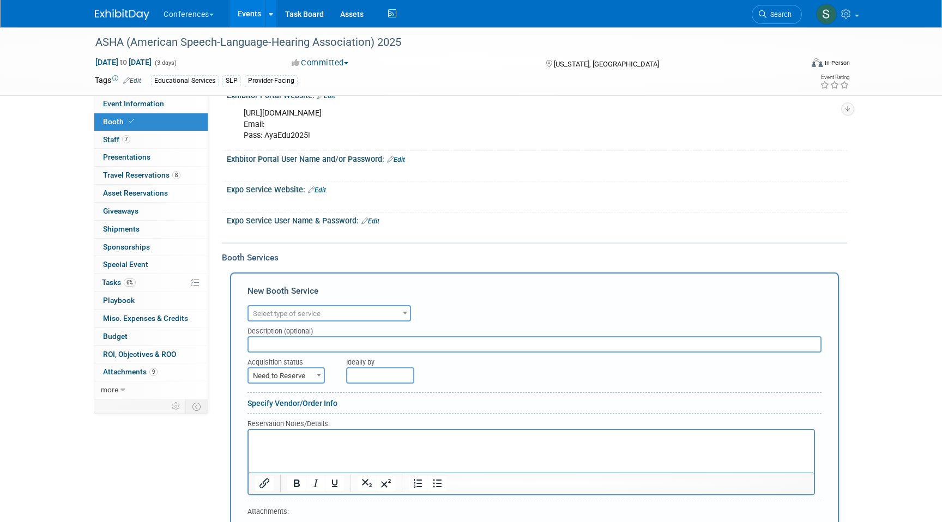
scroll to position [227, 0]
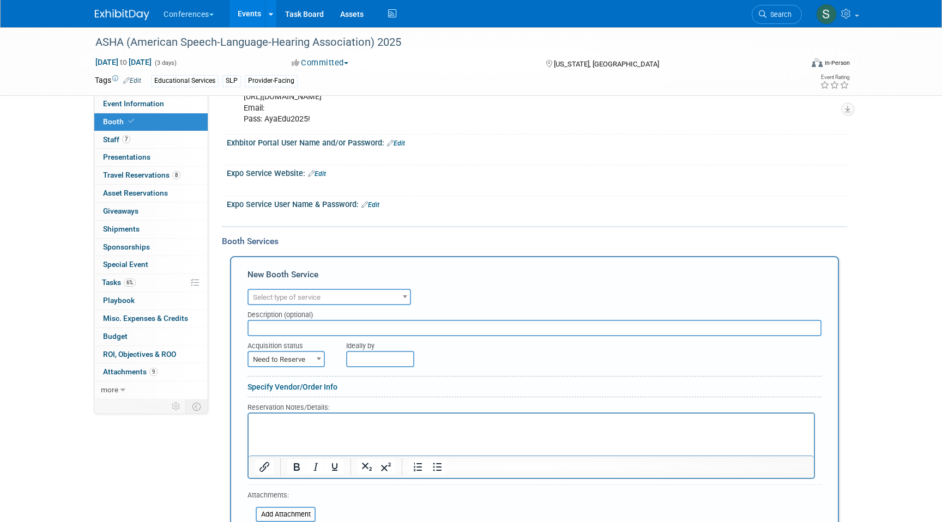
click at [284, 301] on span "Select type of service" at bounding box center [329, 297] width 161 height 15
type input "lead"
select select "7"
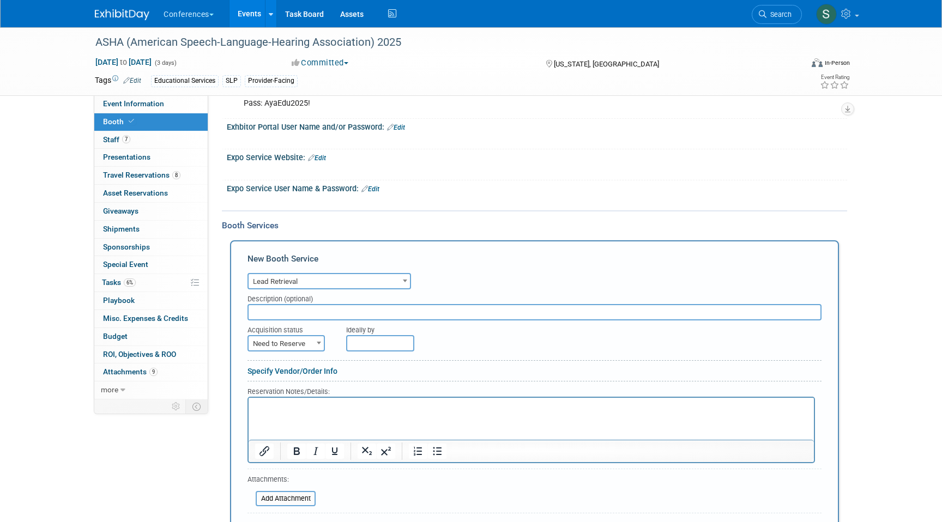
click at [297, 340] on span "Need to Reserve" at bounding box center [286, 343] width 75 height 15
select select "2"
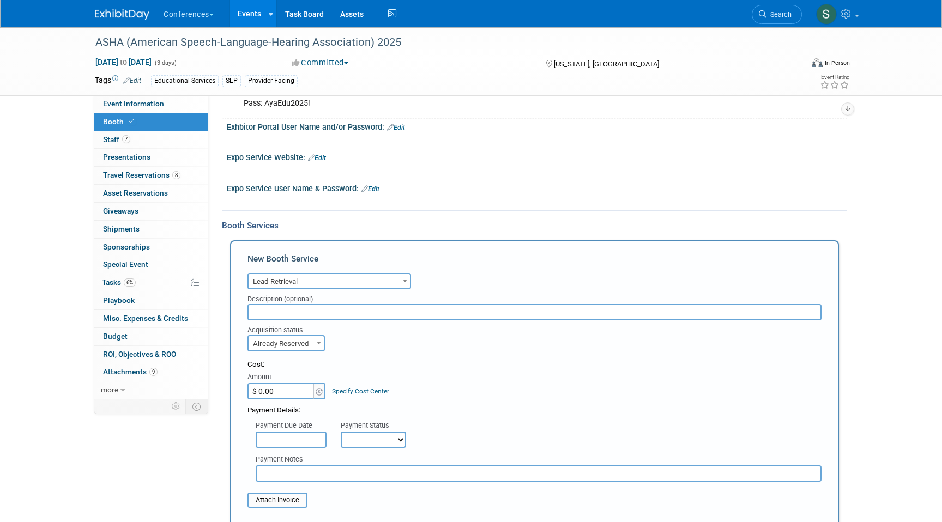
click at [289, 388] on input "$ 0.00" at bounding box center [281, 391] width 68 height 16
type input "$ 739.88"
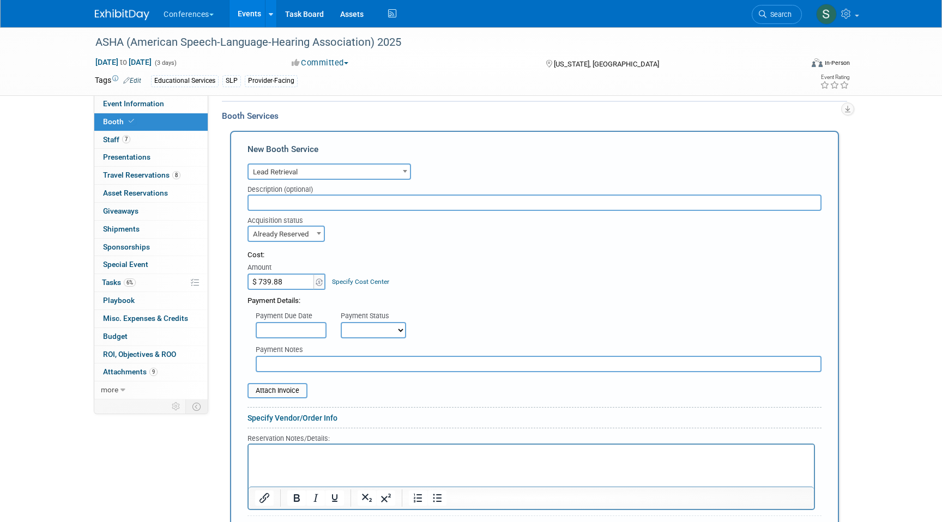
scroll to position [355, 0]
click at [289, 390] on input "file" at bounding box center [242, 388] width 130 height 13
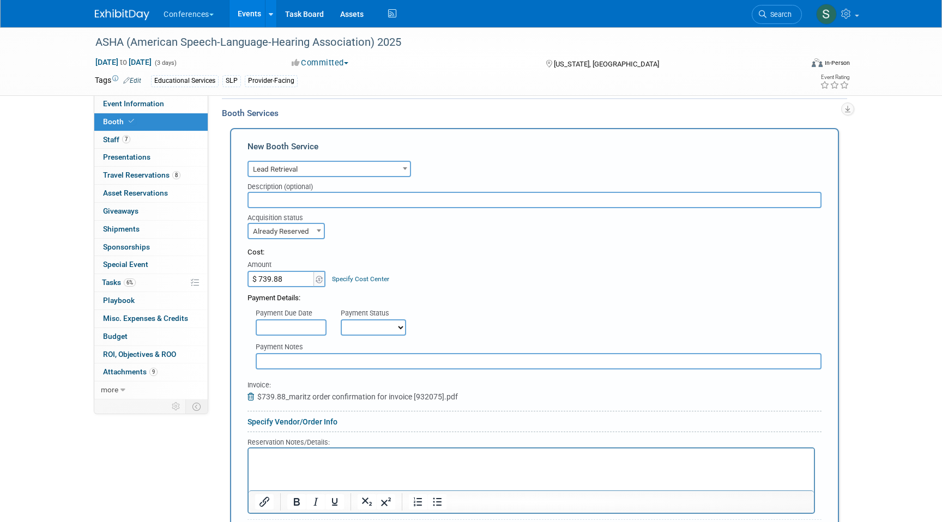
click at [270, 450] on html at bounding box center [531, 456] width 565 height 15
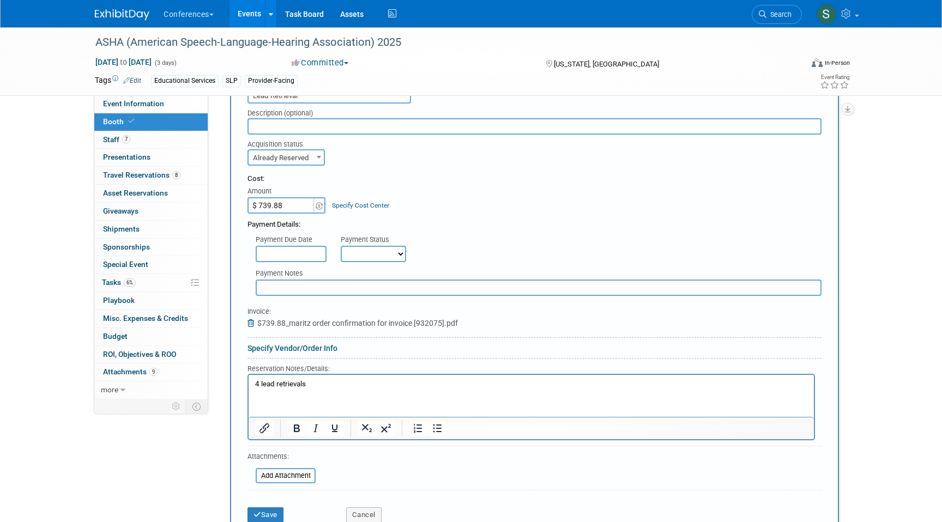
scroll to position [482, 0]
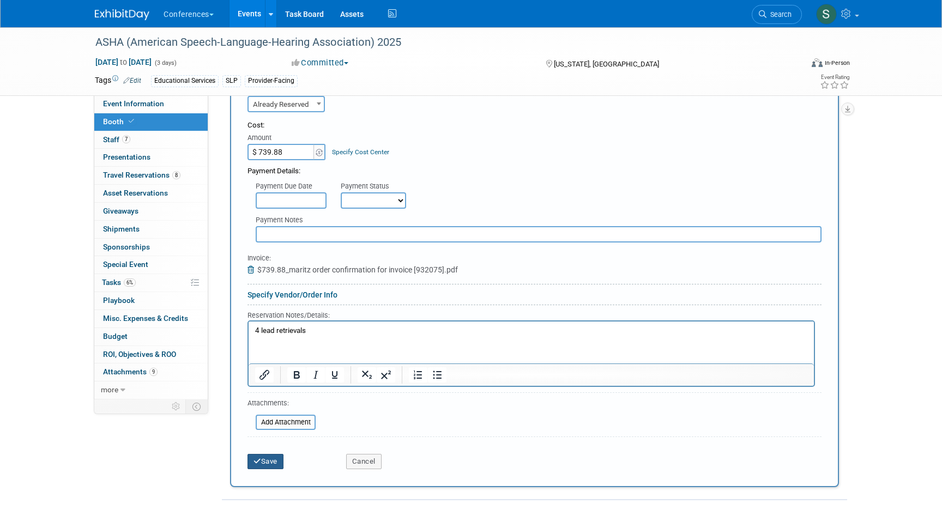
click at [262, 462] on button "Save" at bounding box center [265, 461] width 36 height 15
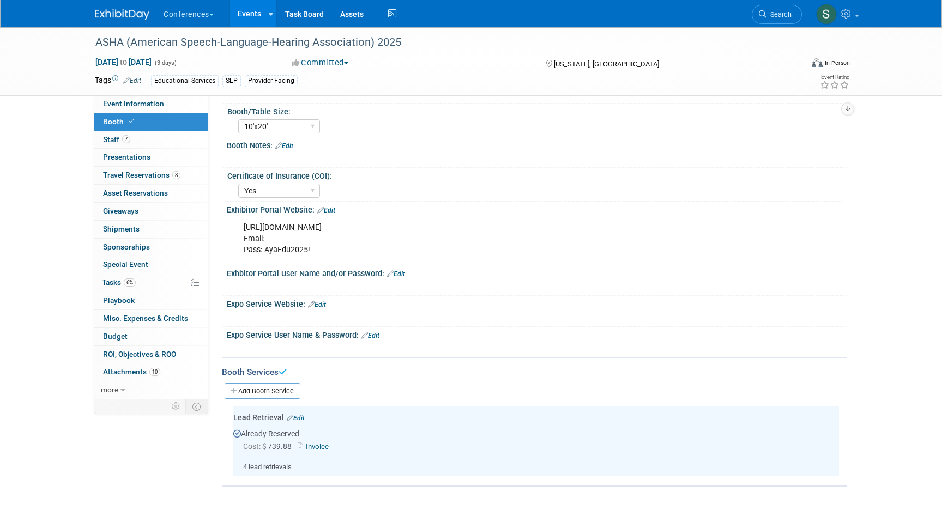
scroll to position [93, 0]
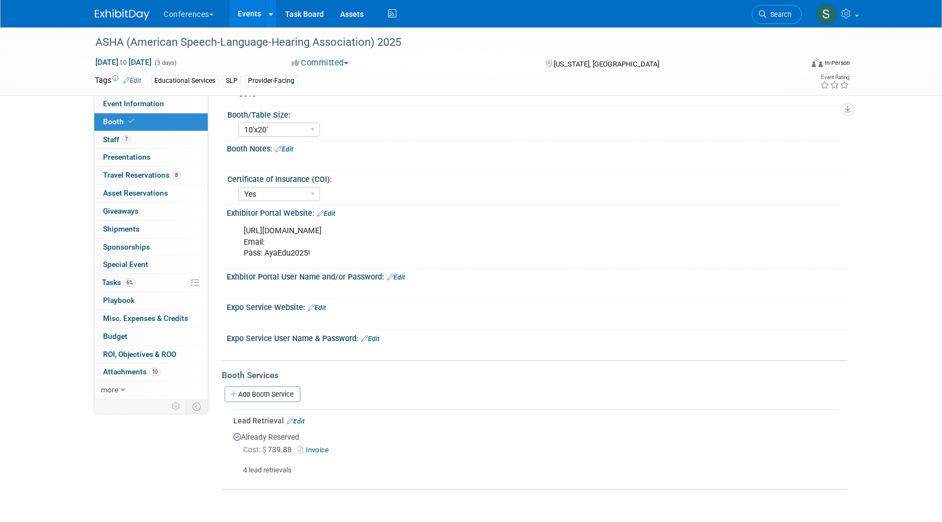
click at [299, 420] on link "Edit" at bounding box center [296, 421] width 18 height 8
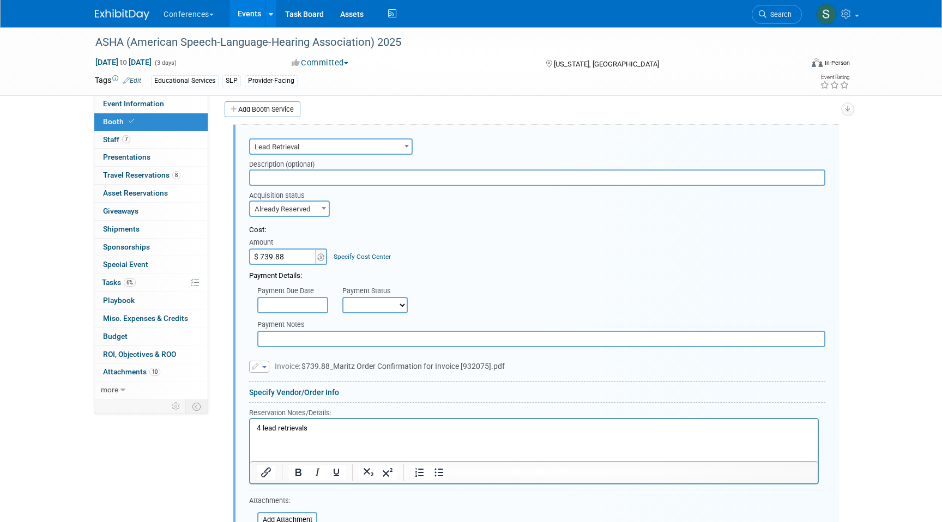
scroll to position [399, 0]
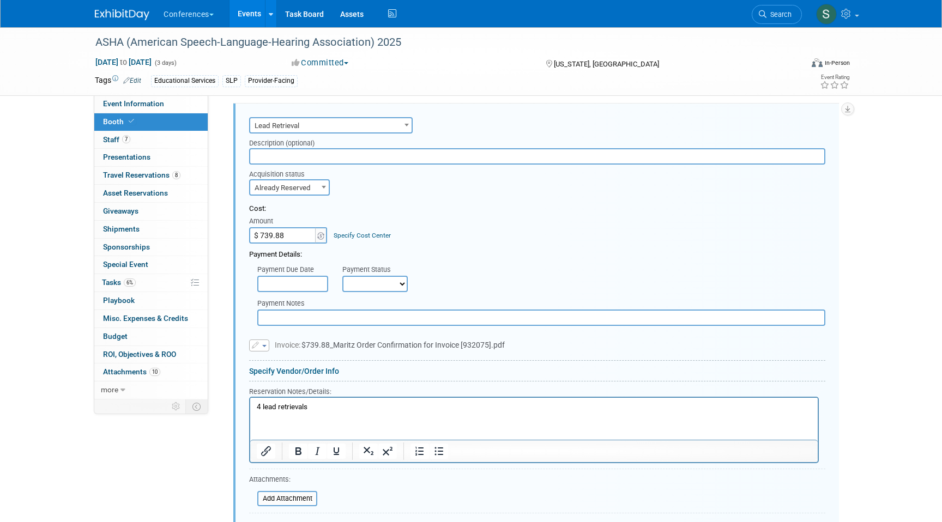
click at [324, 411] on p "4 lead retrievals" at bounding box center [534, 407] width 555 height 10
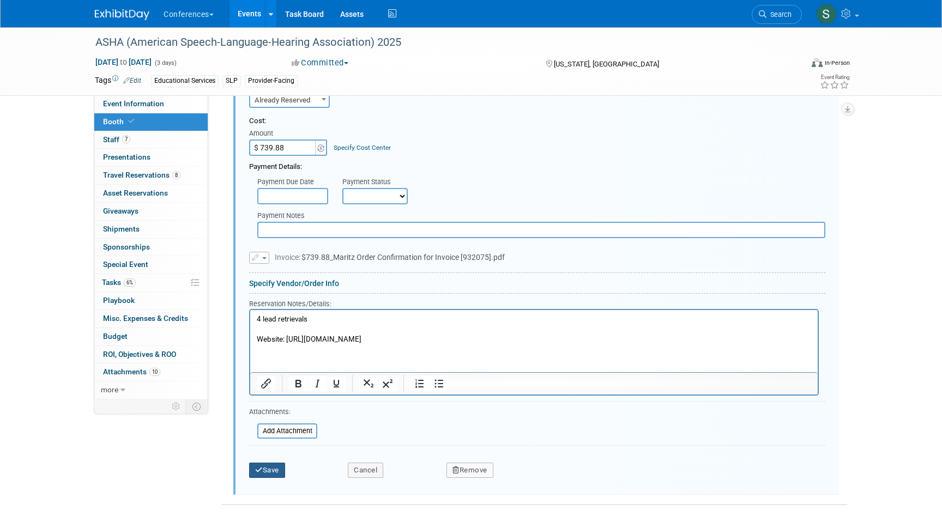
click at [275, 463] on button "Save" at bounding box center [267, 470] width 36 height 15
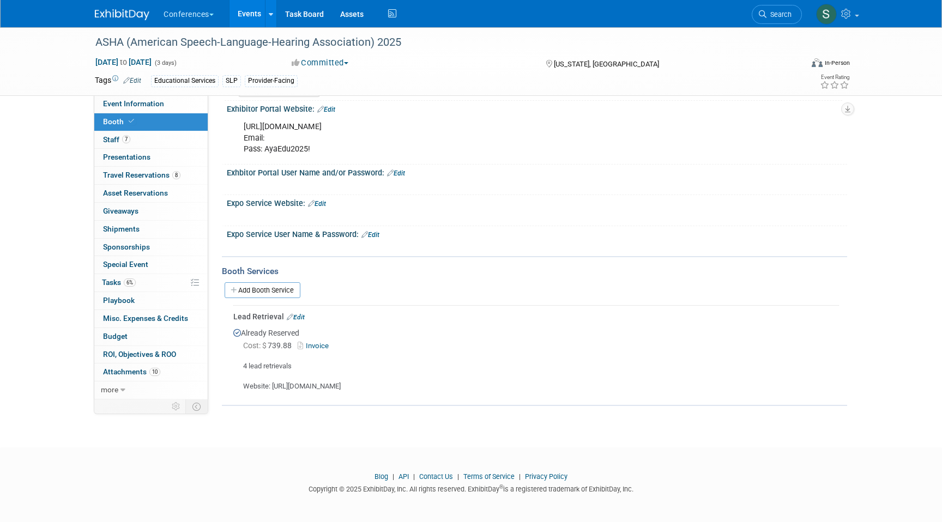
scroll to position [0, 0]
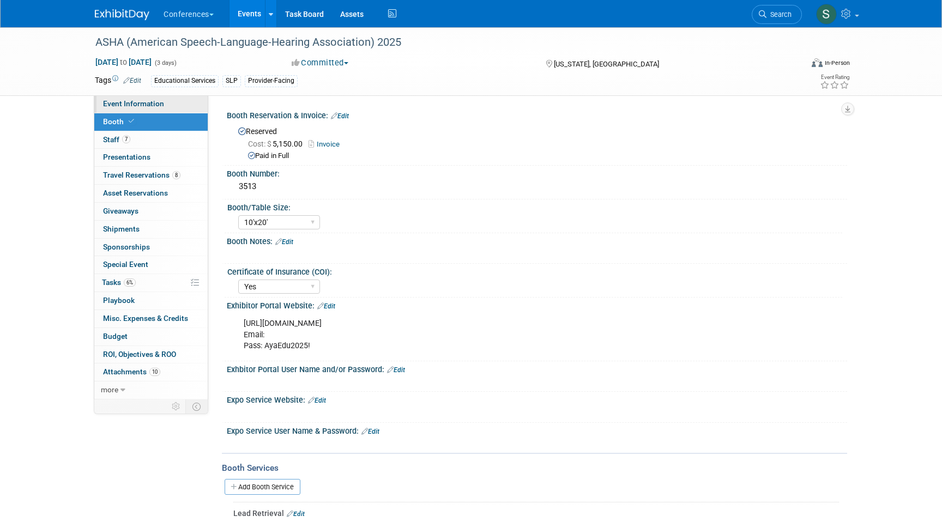
click at [122, 106] on span "Event Information" at bounding box center [133, 103] width 61 height 9
select select "Education"
select select "Clinician/Provider-facing"
select select "[PERSON_NAME]"
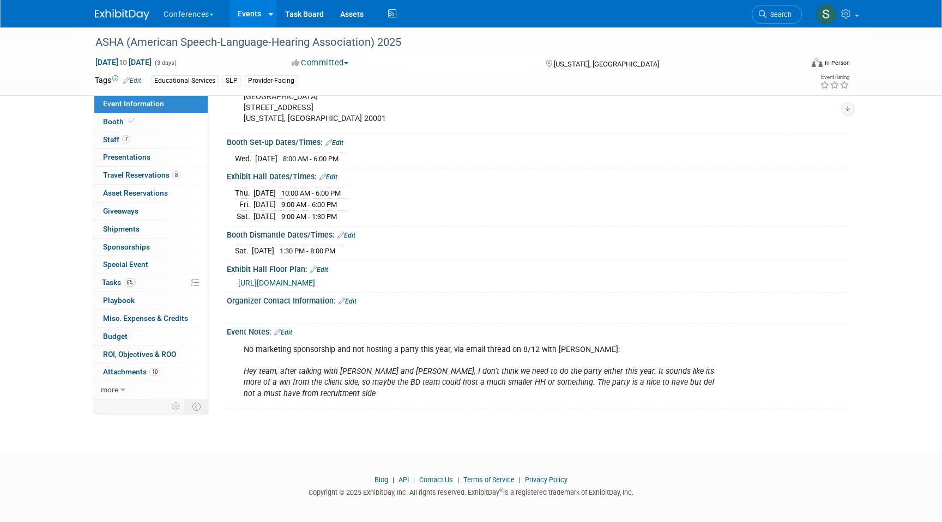
scroll to position [355, 0]
click at [233, 43] on div "ASHA (American Speech-Language-Hearing Association) 2025" at bounding box center [439, 43] width 694 height 20
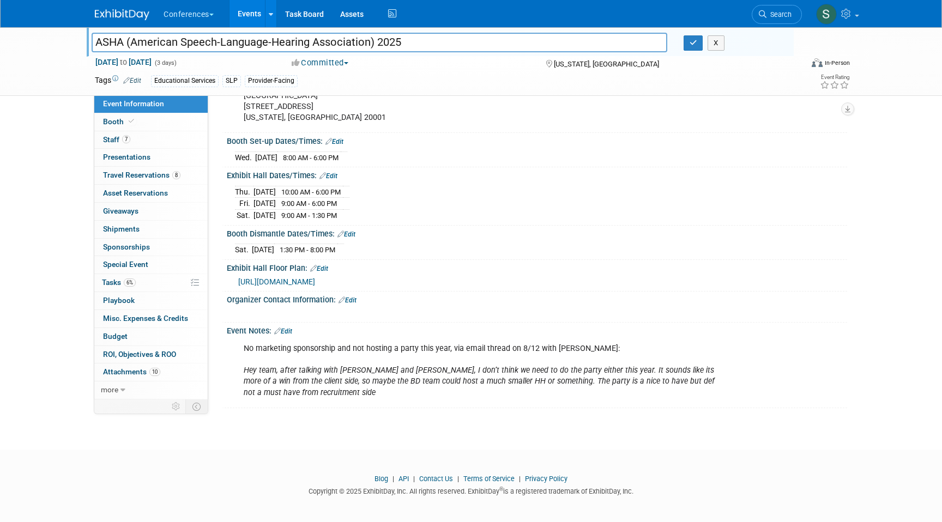
click at [233, 43] on input "ASHA (American Speech-Language-Hearing Association) 2025" at bounding box center [380, 42] width 576 height 19
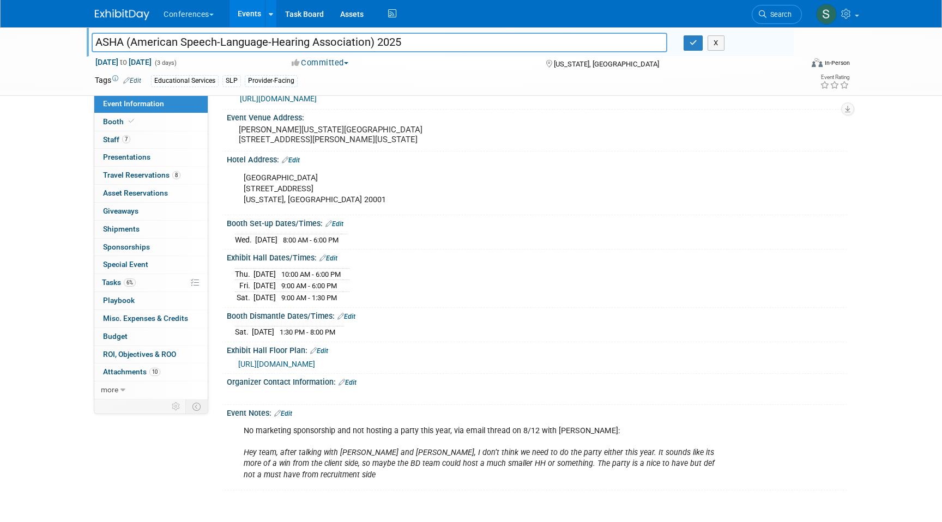
scroll to position [270, 0]
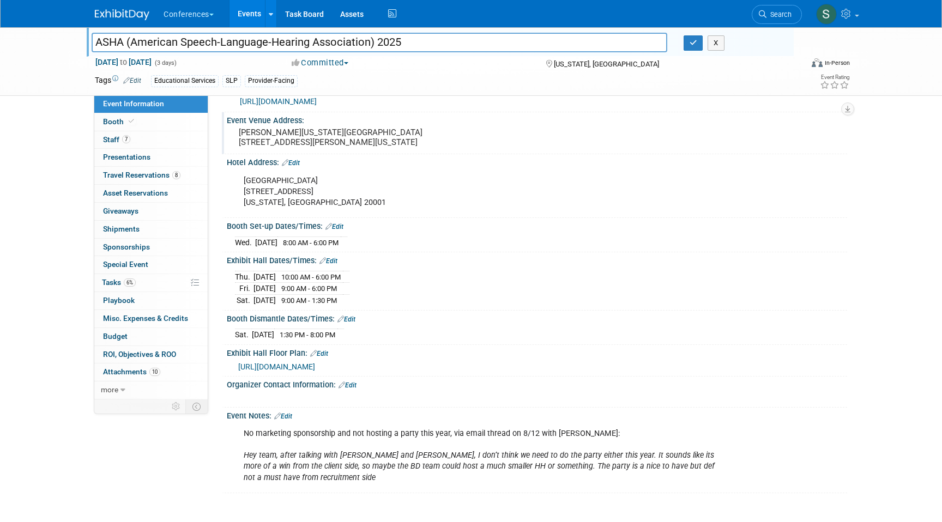
click at [305, 131] on pre "Walter E. Washington Convention Center 801 Allen Y. Lew Place NW Washington, DC…" at bounding box center [356, 138] width 234 height 20
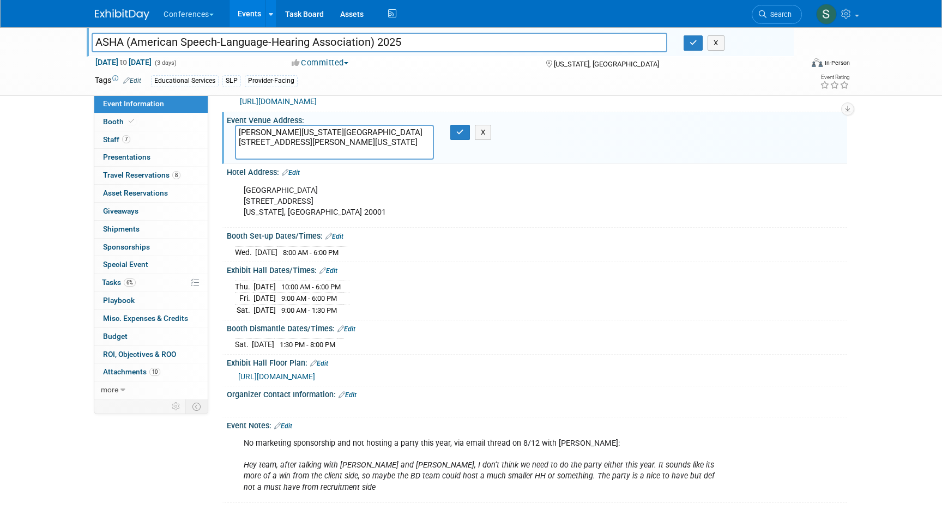
click at [305, 131] on textarea "Walter E. Washington Convention Center 801 Allen Y. Lew Place NW Washington, DC…" at bounding box center [334, 142] width 199 height 35
click at [364, 148] on textarea "Walter E. Washington Convention Center 801 Allen Y. Lew Place NW Washington, DC…" at bounding box center [334, 142] width 199 height 35
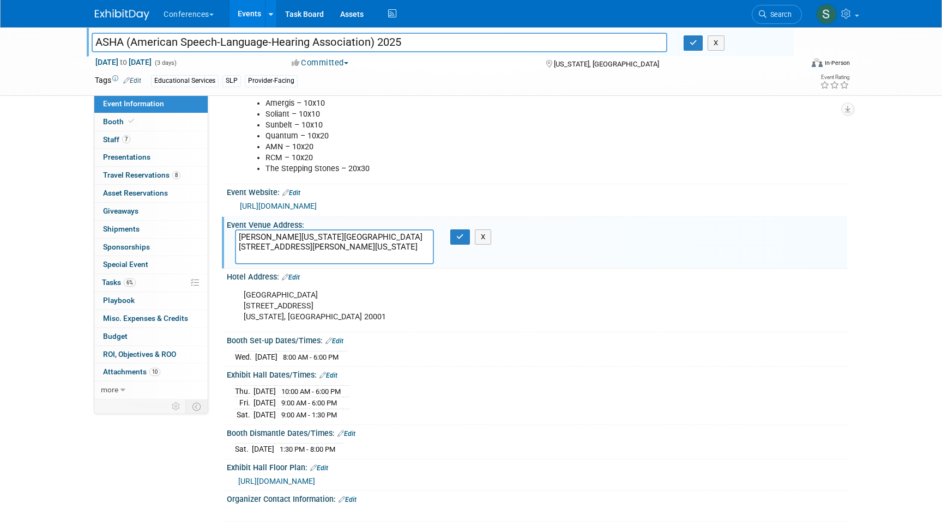
scroll to position [164, 0]
click at [462, 237] on icon "button" at bounding box center [460, 237] width 8 height 7
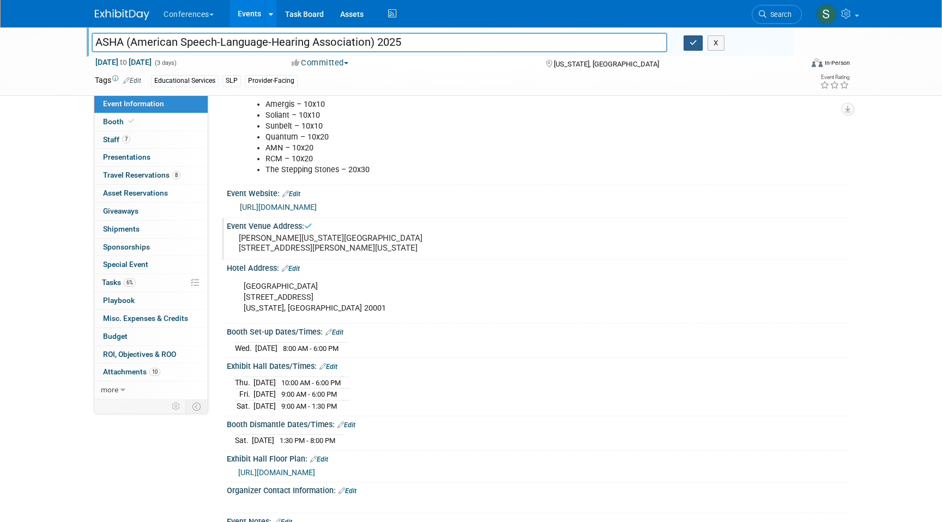
click at [691, 39] on button "button" at bounding box center [693, 42] width 20 height 15
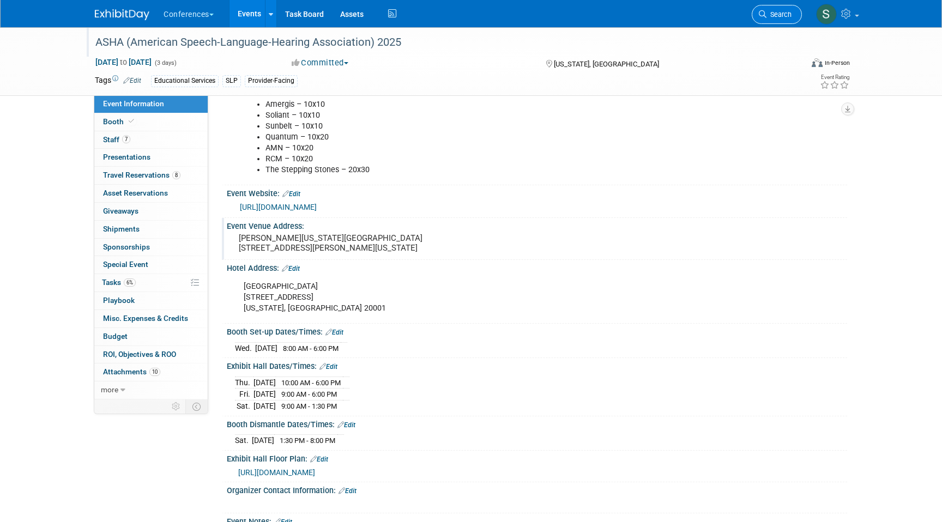
click at [782, 8] on link "Search" at bounding box center [777, 14] width 50 height 19
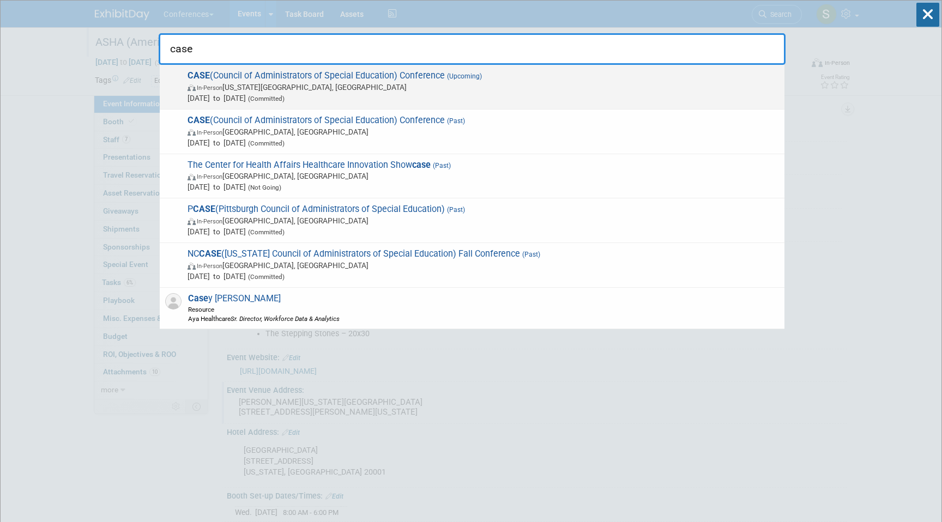
type input "case"
click at [405, 97] on span "Nov 5, 2025 to Nov 7, 2025 (Committed)" at bounding box center [482, 98] width 591 height 11
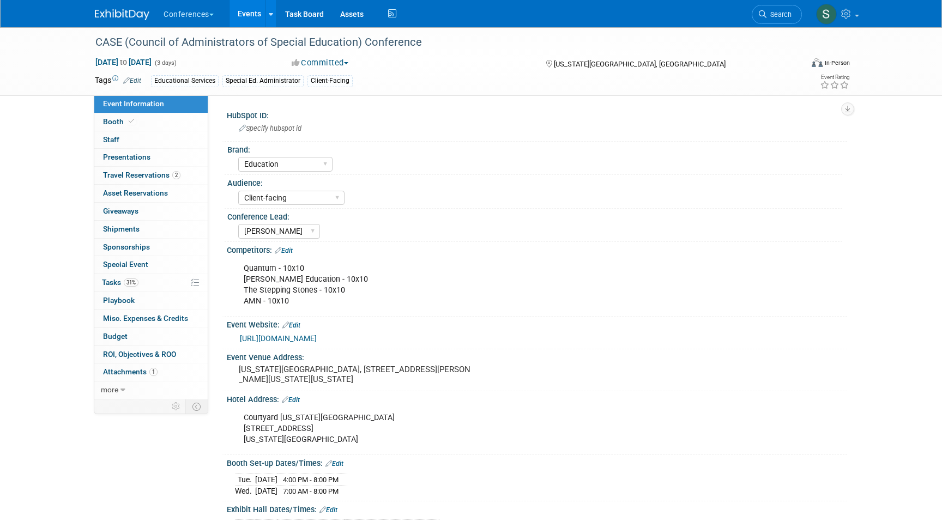
select select "Education"
select select "Client-facing"
select select "[PERSON_NAME]"
click at [190, 175] on link "2 Travel Reservations 2" at bounding box center [150, 175] width 113 height 17
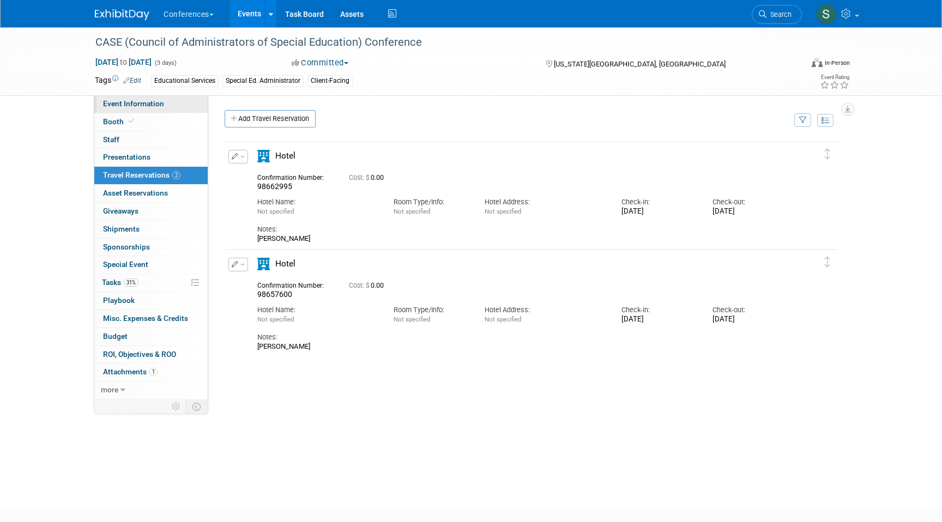
click at [147, 102] on span "Event Information" at bounding box center [133, 103] width 61 height 9
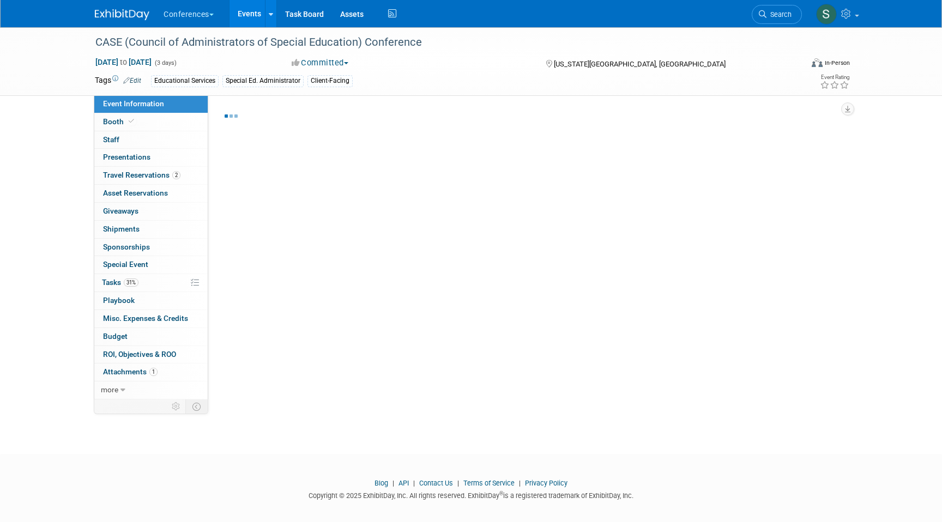
select select "Education"
select select "Client-facing"
select select "[PERSON_NAME]"
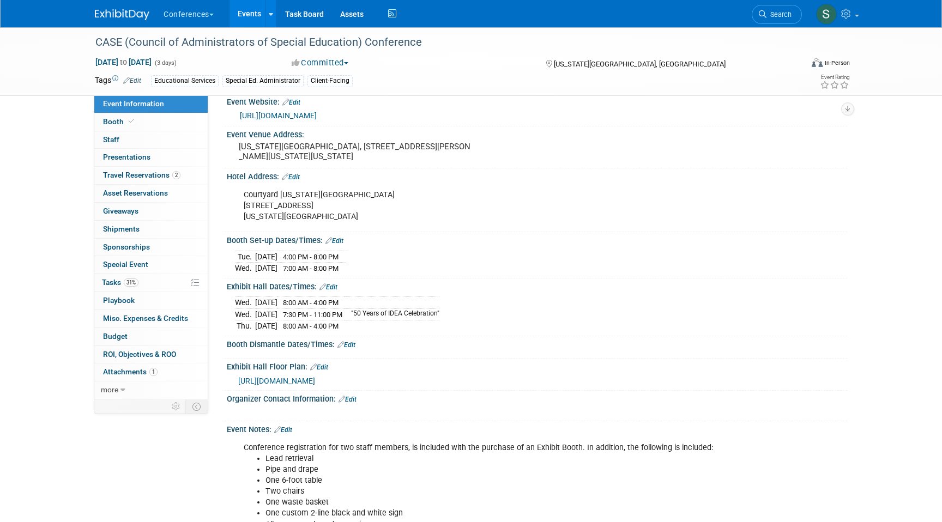
scroll to position [356, 0]
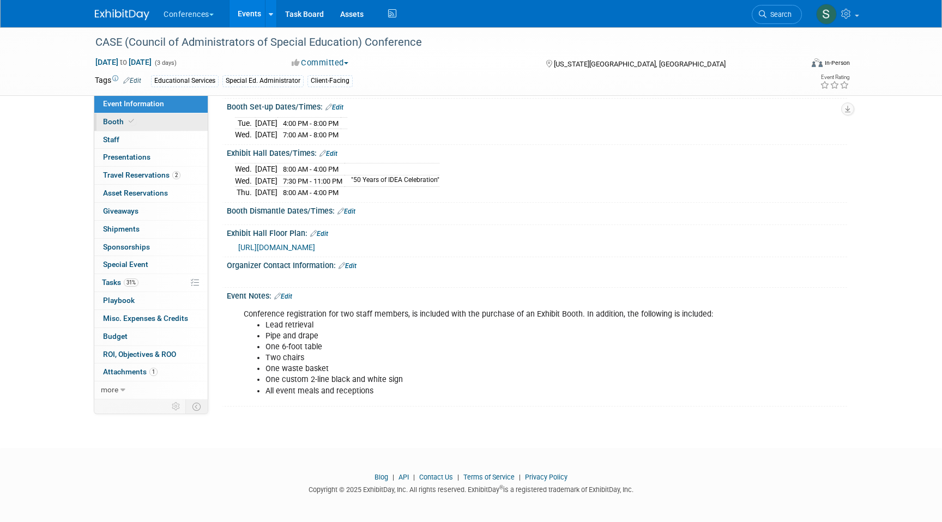
click at [142, 116] on link "Booth" at bounding box center [150, 121] width 113 height 17
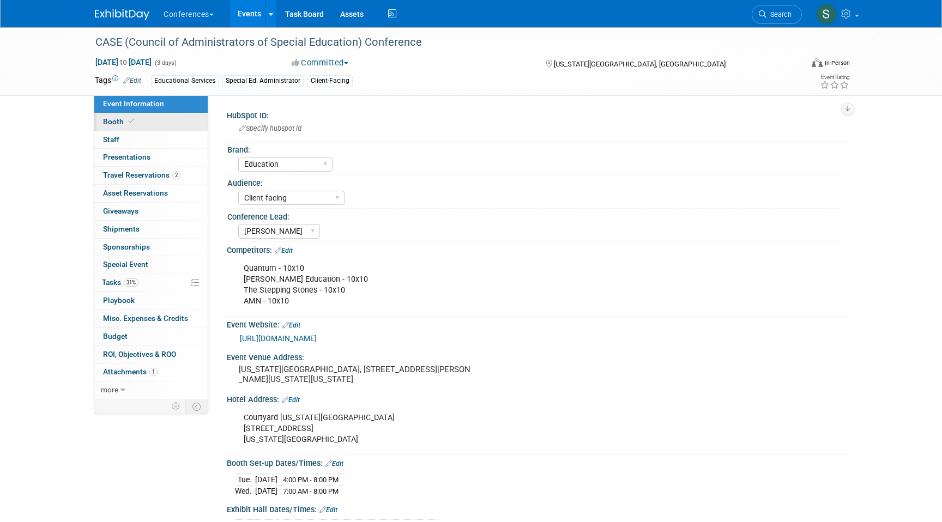
select select "6' tabletop"
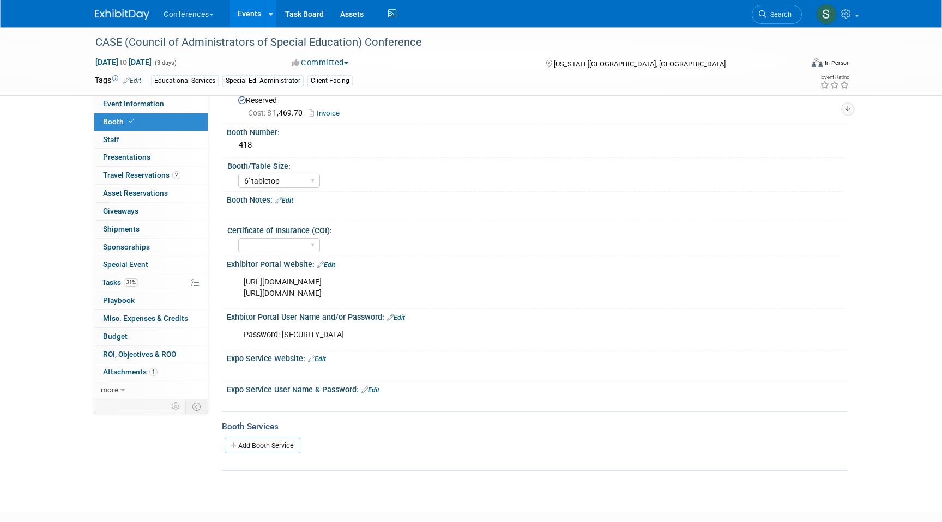
scroll to position [47, 0]
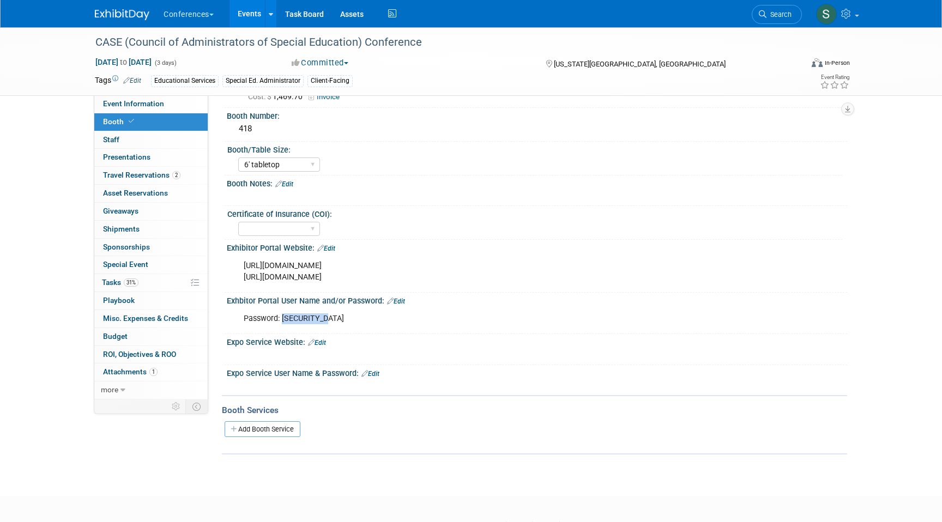
drag, startPoint x: 283, startPoint y: 318, endPoint x: 335, endPoint y: 317, distance: 51.8
click at [336, 318] on div "Password: [SECURITY_DATA]" at bounding box center [481, 319] width 491 height 22
copy div "AyaEdu2025!"
click at [132, 280] on span "31%" at bounding box center [131, 283] width 15 height 8
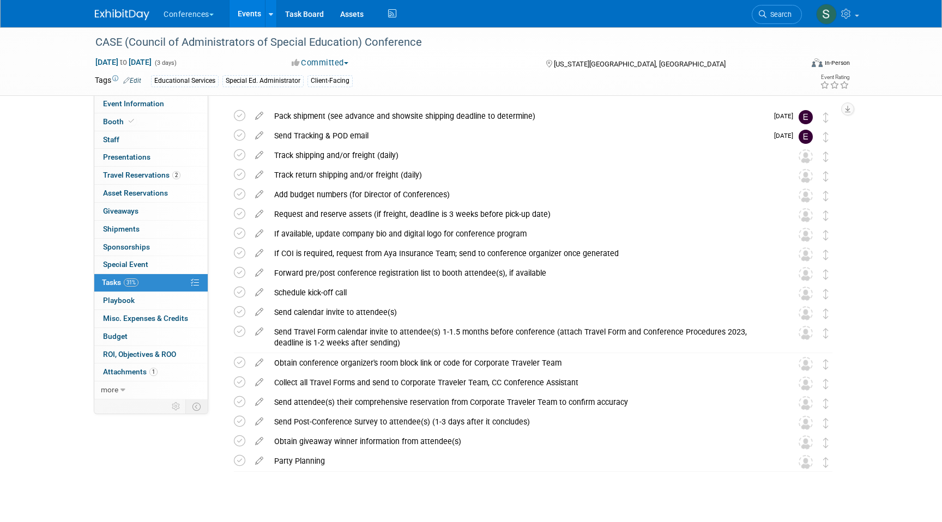
scroll to position [40, 0]
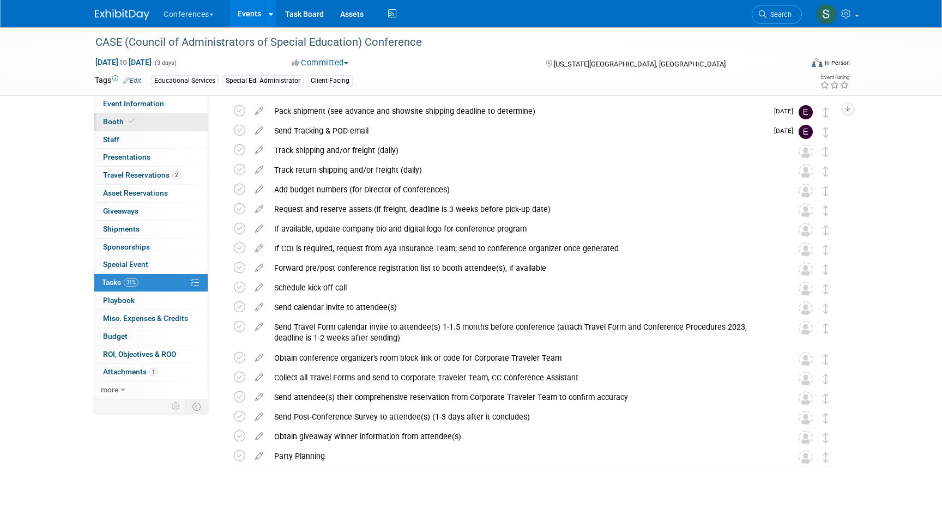
click at [147, 118] on link "Booth" at bounding box center [150, 121] width 113 height 17
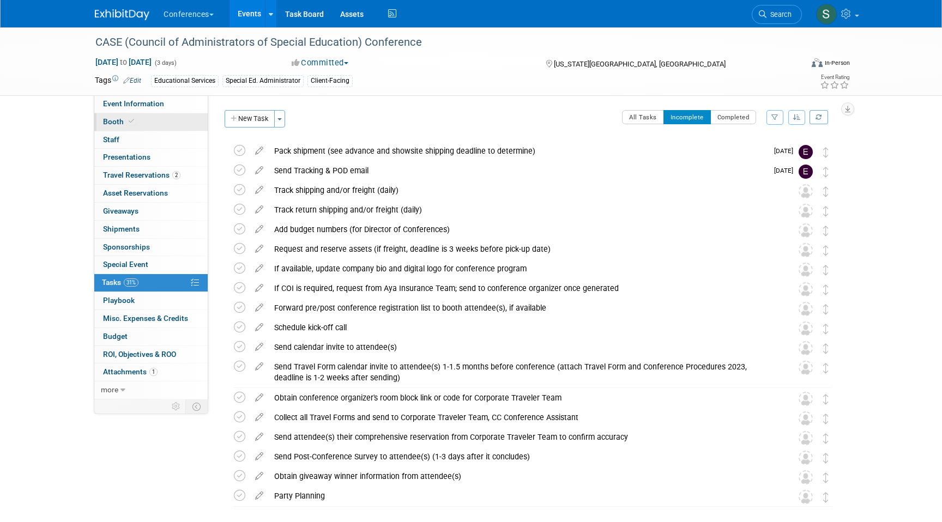
select select "6' tabletop"
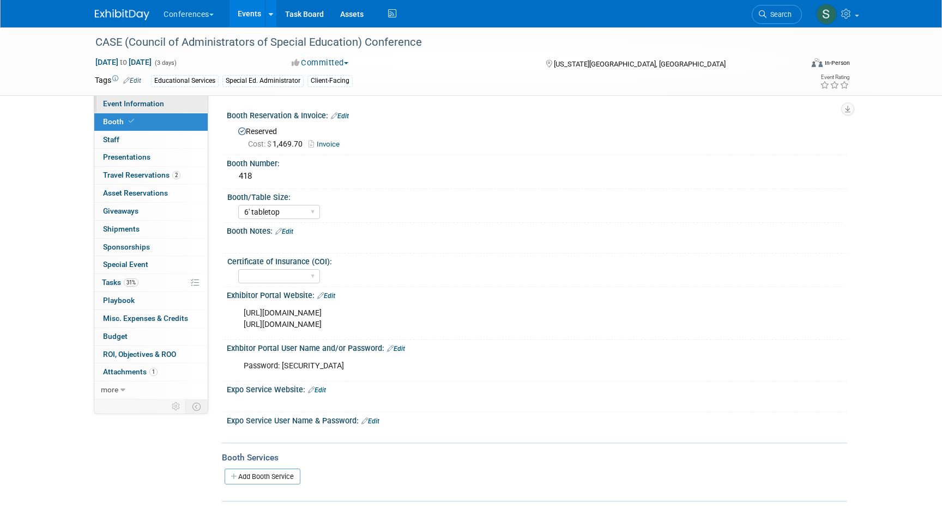
click at [148, 108] on link "Event Information" at bounding box center [150, 103] width 113 height 17
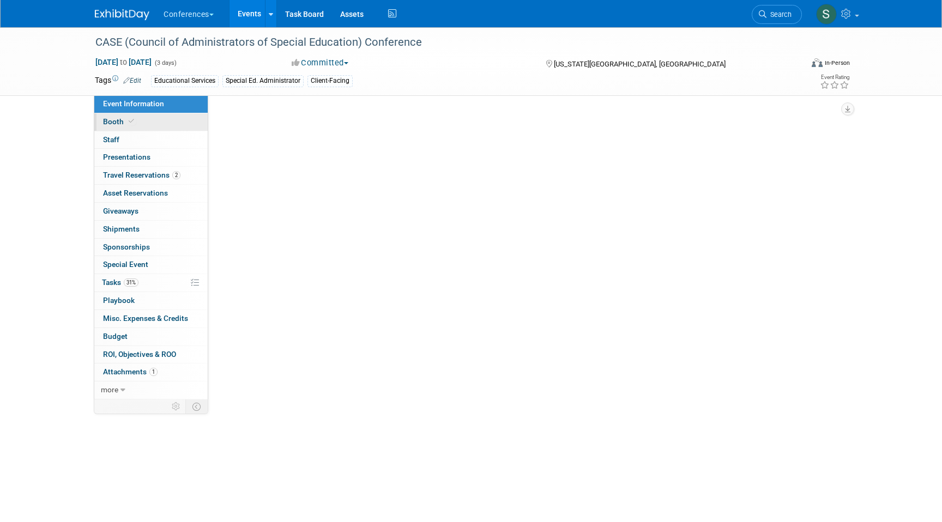
select select "Education"
select select "Client-facing"
select select "[PERSON_NAME]"
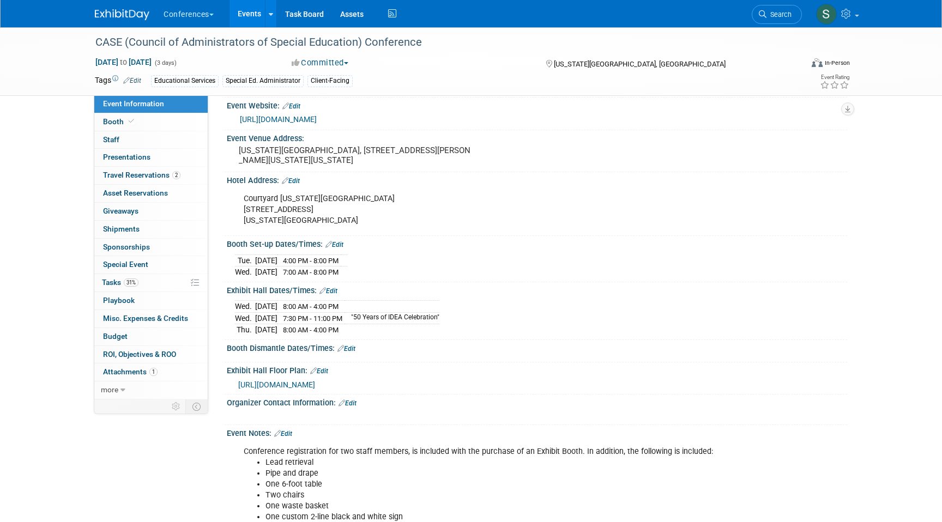
scroll to position [222, 0]
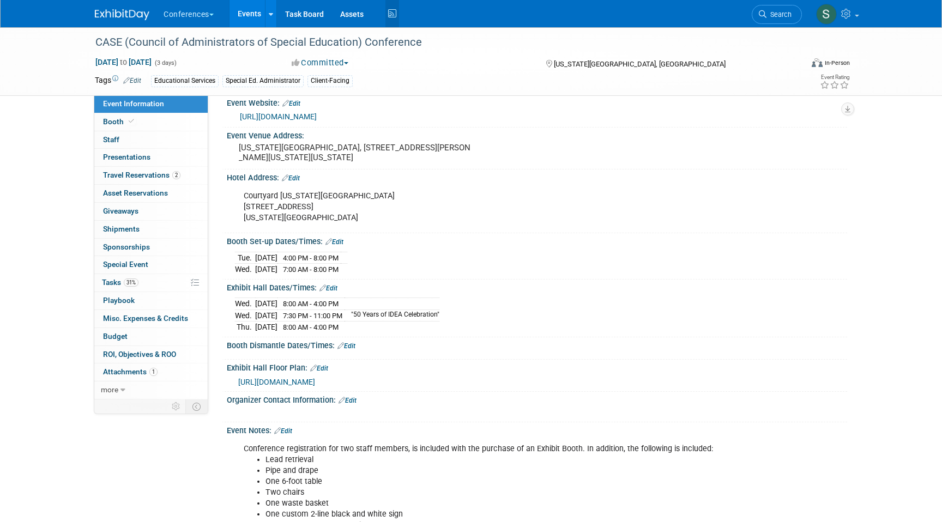
click at [386, 19] on icon at bounding box center [392, 13] width 14 height 17
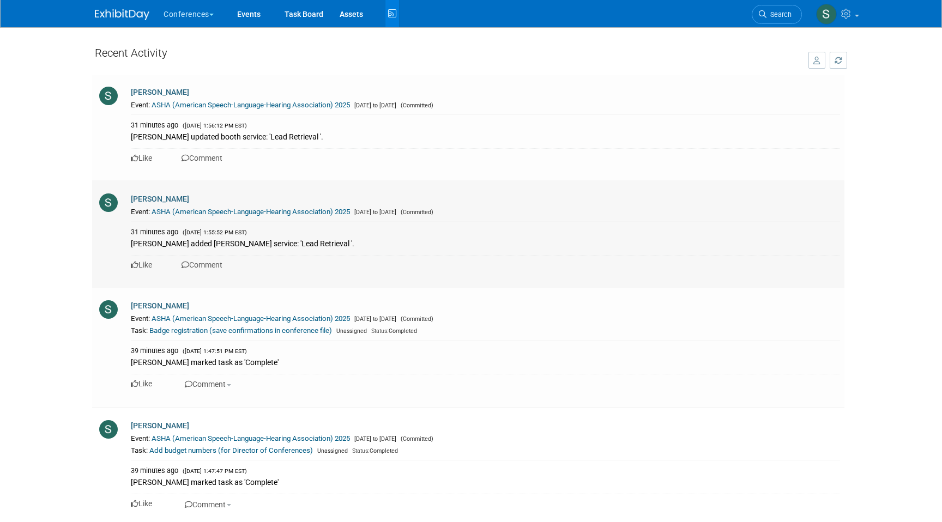
scroll to position [46, 0]
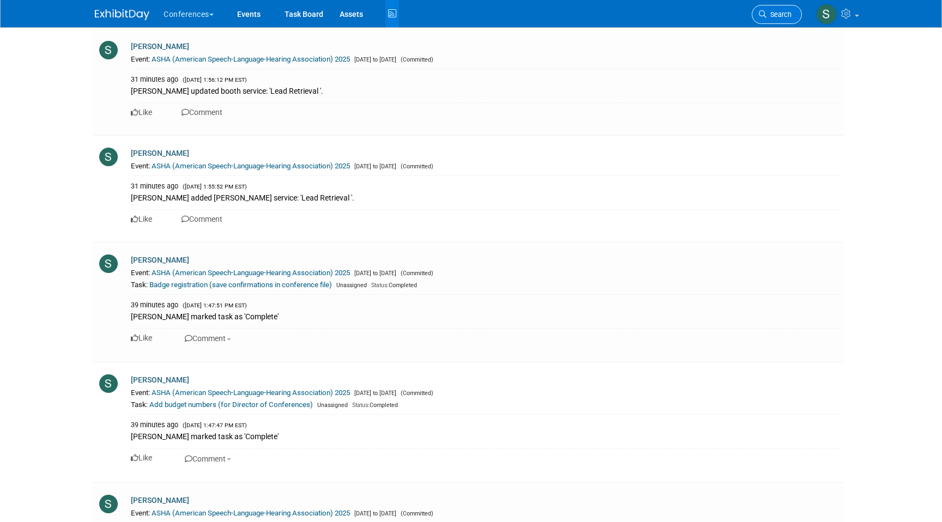
click at [771, 15] on span "Search" at bounding box center [778, 14] width 25 height 8
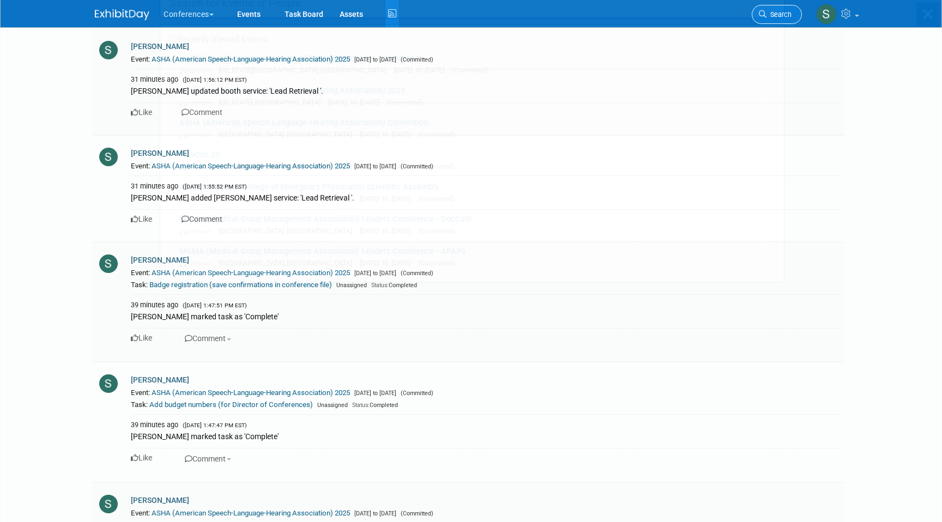
scroll to position [0, 0]
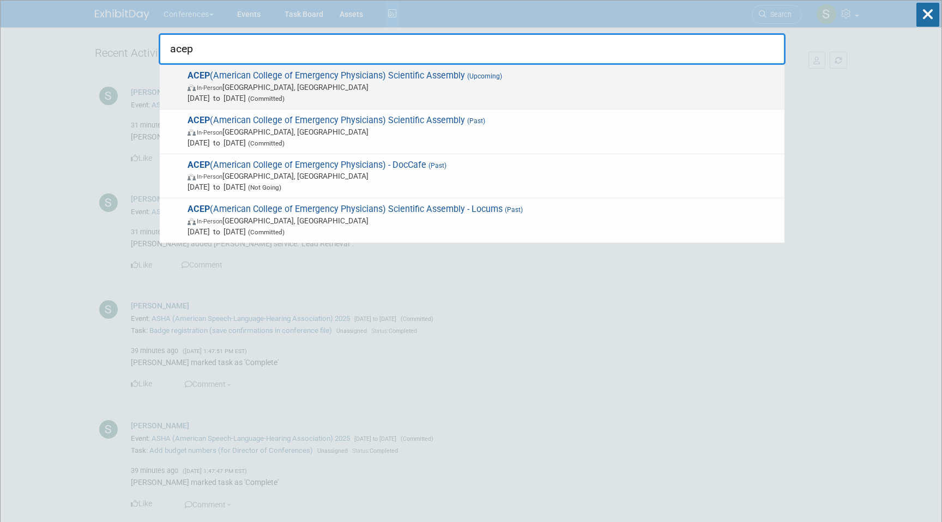
type input "acep"
click at [524, 78] on span "ACEP (American College of Emergency Physicians) Scientific Assembly (Upcoming) …" at bounding box center [481, 86] width 595 height 33
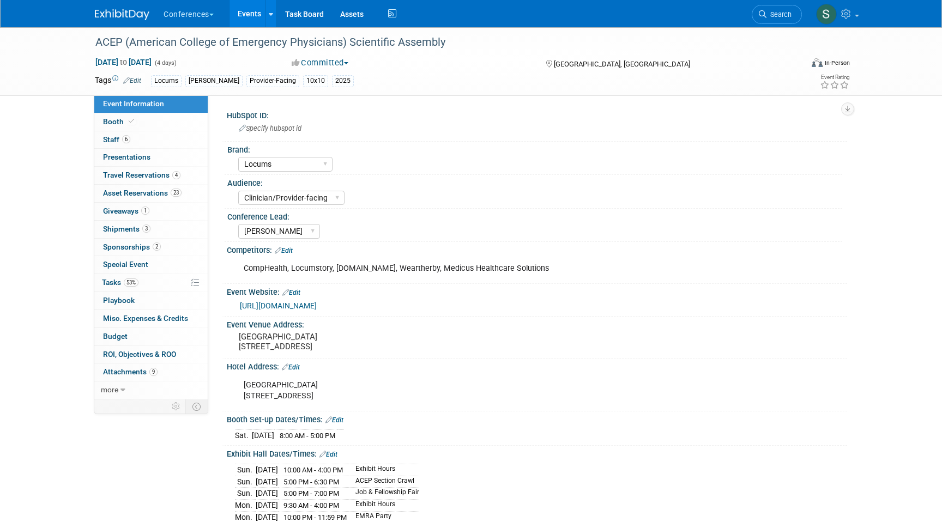
select select "Locums"
select select "Clinician/Provider-facing"
select select "[PERSON_NAME]"
click at [137, 284] on span "53%" at bounding box center [131, 283] width 15 height 8
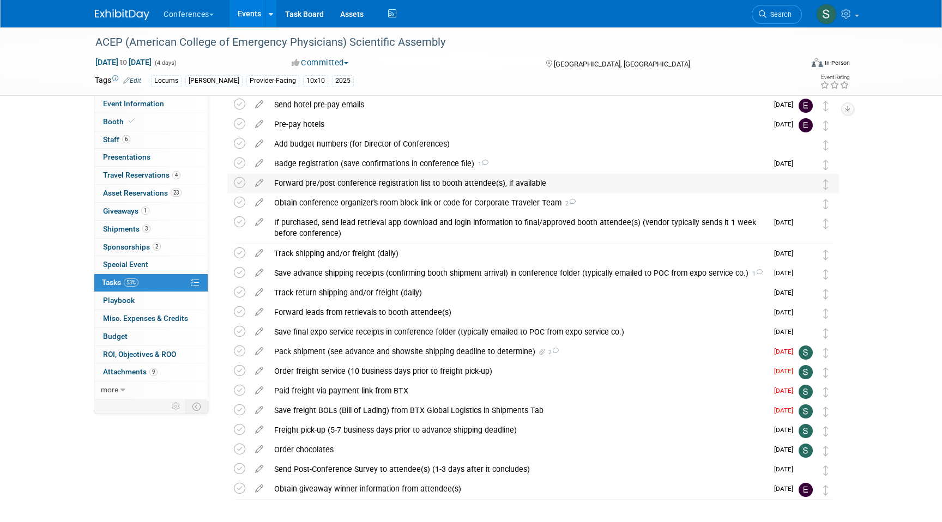
scroll to position [110, 0]
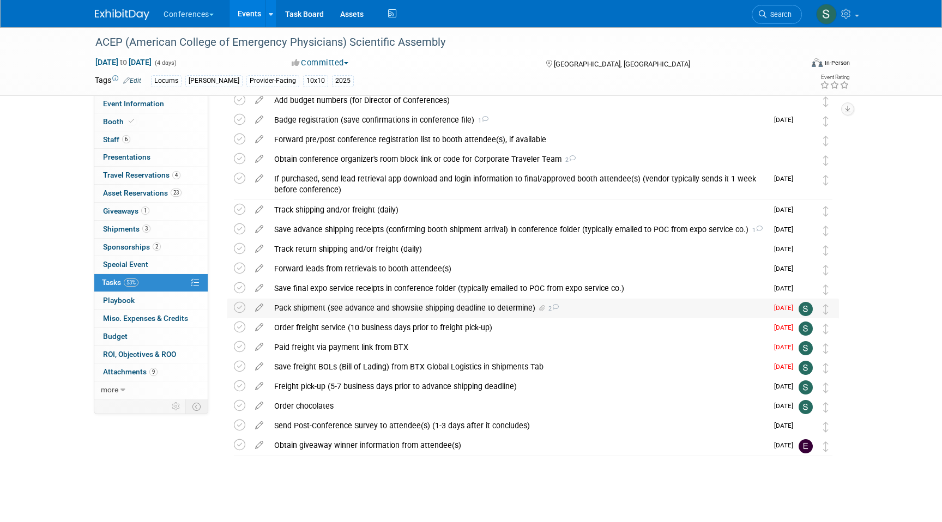
click at [340, 304] on div "Pack shipment (see advance and showsite shipping deadline to determine) 2" at bounding box center [518, 308] width 499 height 19
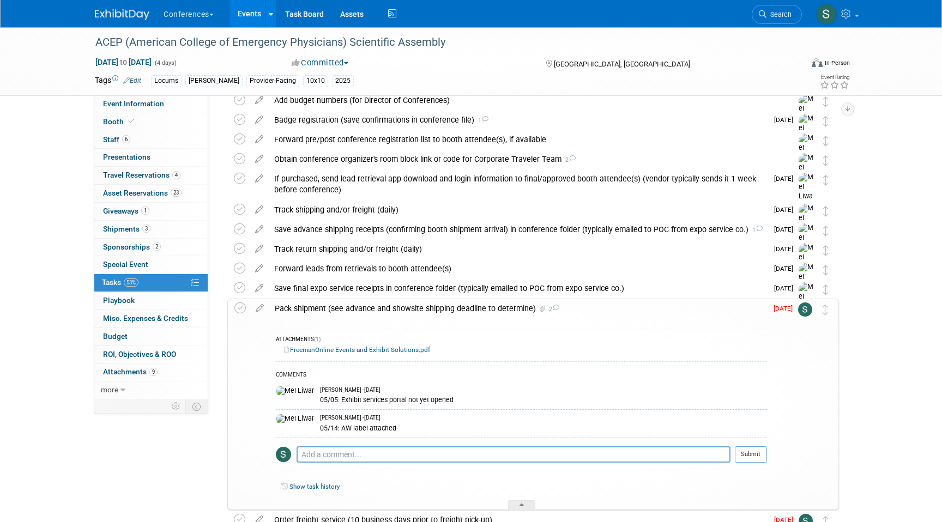
click at [327, 348] on link "FreemanOnline Events and Exhibit Solutions.pdf" at bounding box center [357, 350] width 146 height 8
click at [124, 125] on span "Booth" at bounding box center [119, 121] width 33 height 9
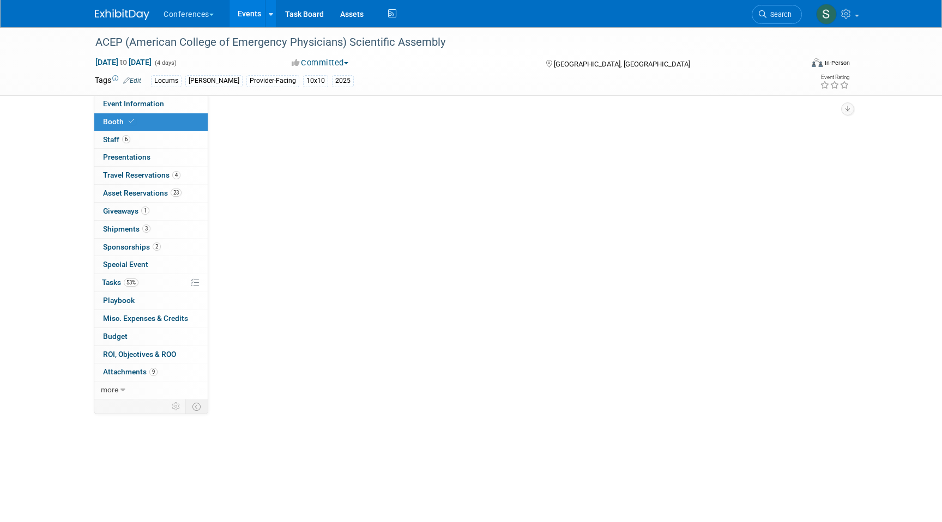
scroll to position [0, 0]
select select "10'x10'"
select select "Yes"
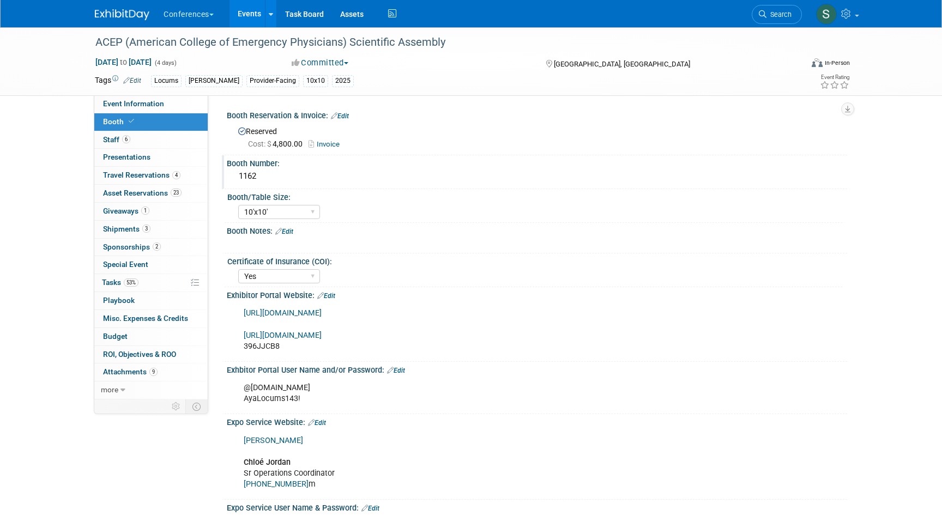
scroll to position [4, 0]
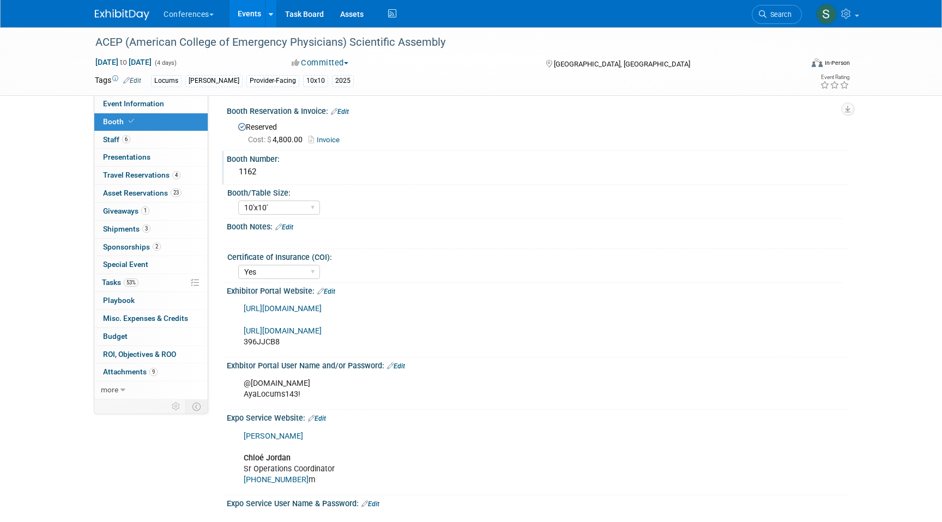
click at [250, 166] on div "1162" at bounding box center [537, 172] width 604 height 17
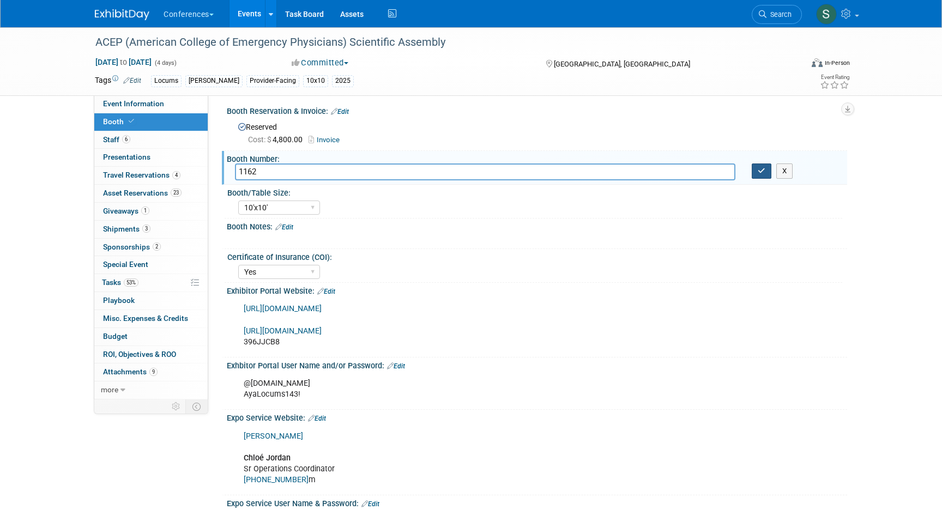
click at [758, 172] on icon "button" at bounding box center [762, 170] width 8 height 7
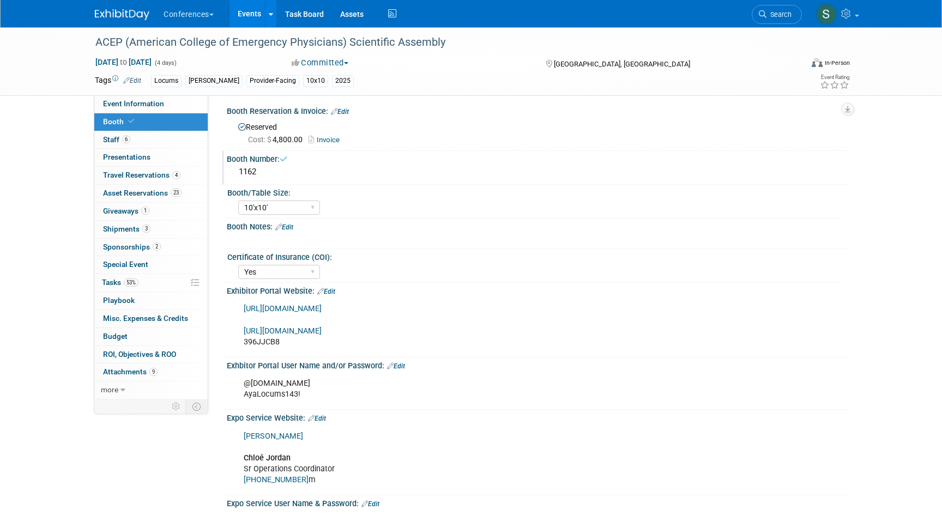
scroll to position [0, 0]
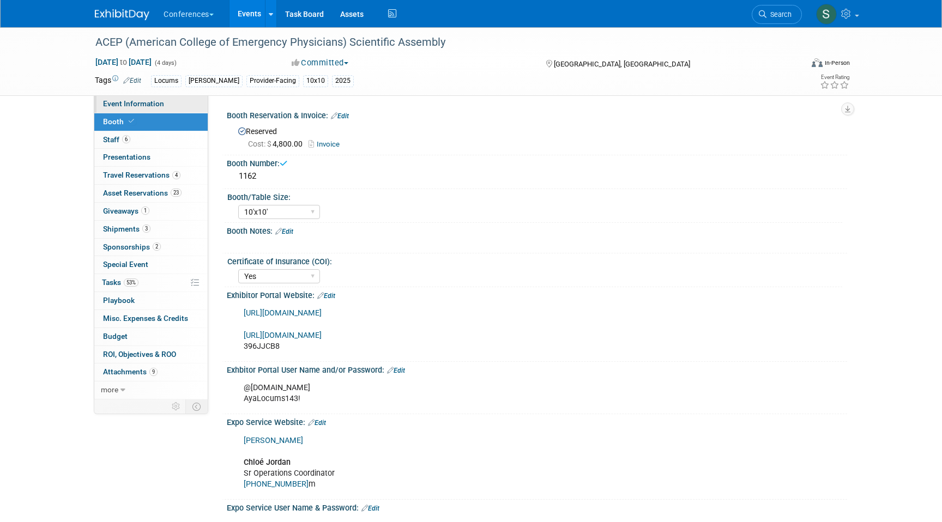
click at [149, 104] on span "Event Information" at bounding box center [133, 103] width 61 height 9
select select "Locums"
select select "Clinician/Provider-facing"
select select "[PERSON_NAME]"
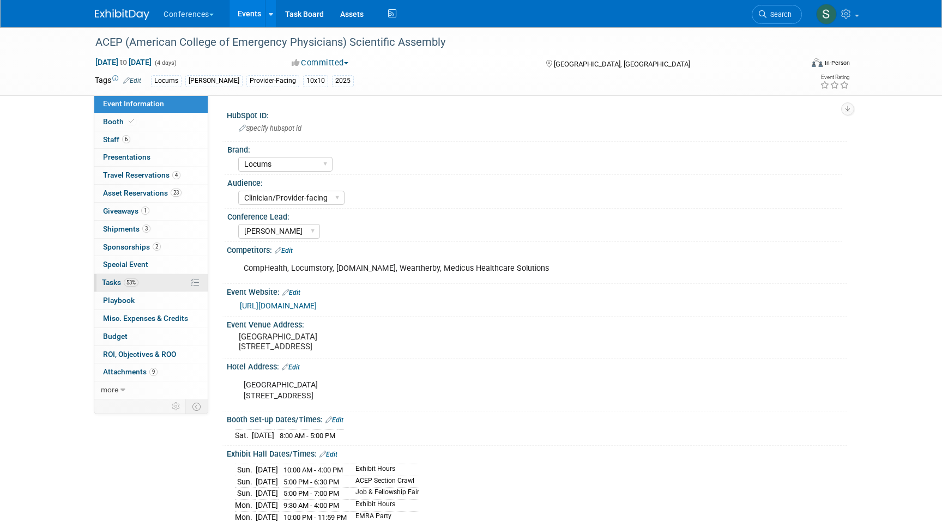
click at [148, 279] on link "53% Tasks 53%" at bounding box center [150, 282] width 113 height 17
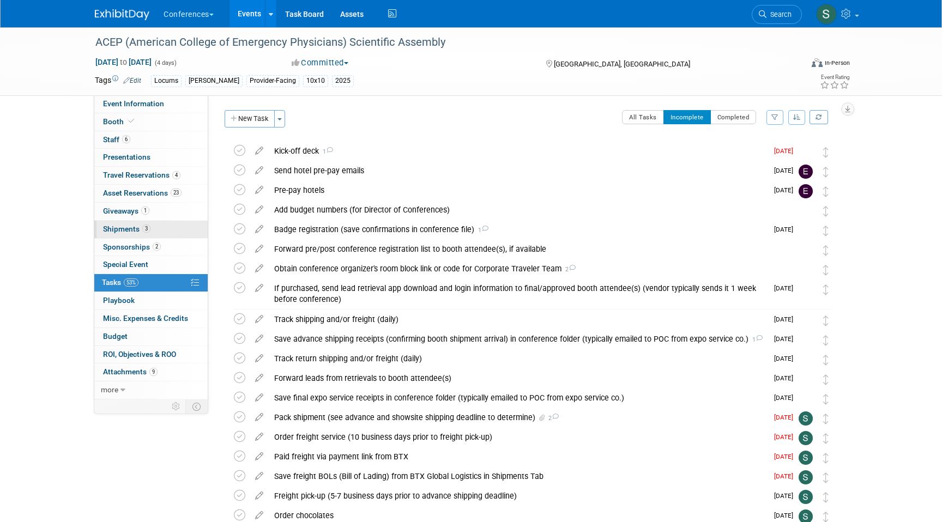
click at [139, 229] on span "Shipments 3" at bounding box center [126, 229] width 47 height 9
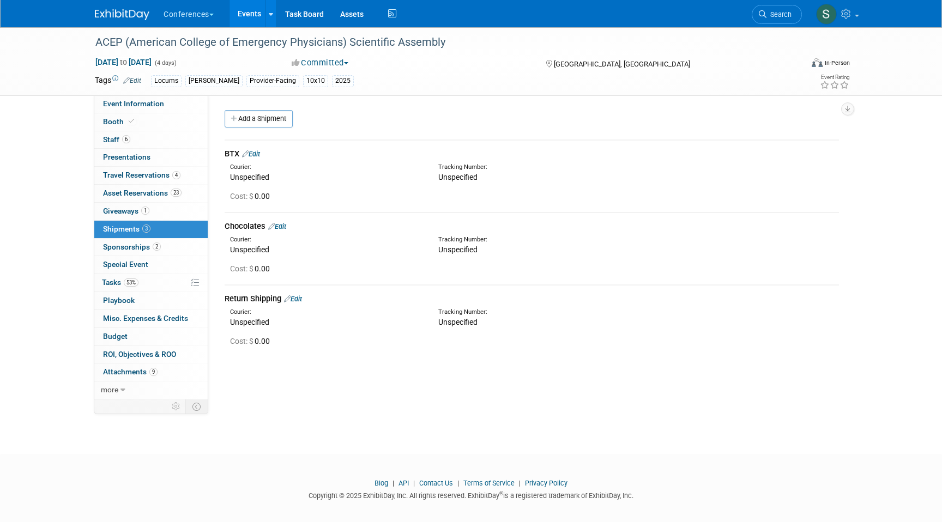
click at [265, 152] on div "BTX Edit" at bounding box center [532, 153] width 614 height 11
click at [259, 152] on link "Edit" at bounding box center [251, 154] width 18 height 8
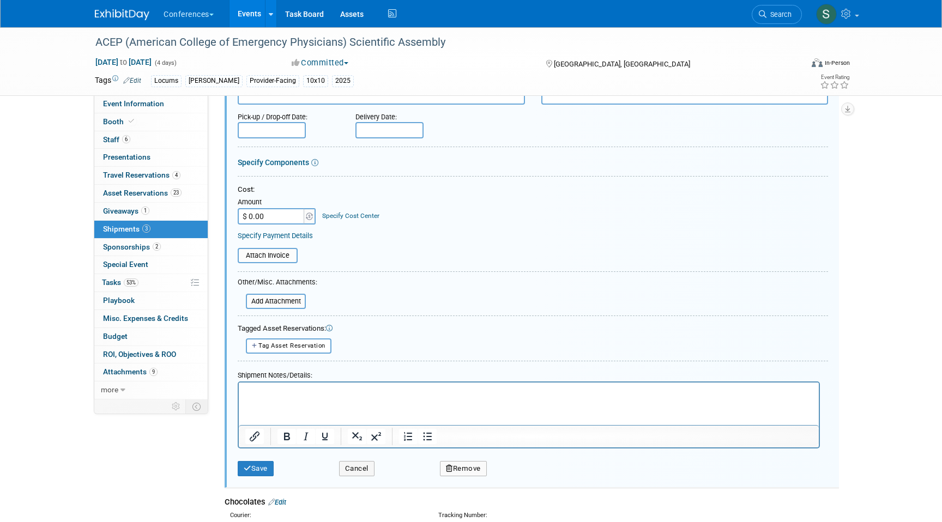
scroll to position [143, 0]
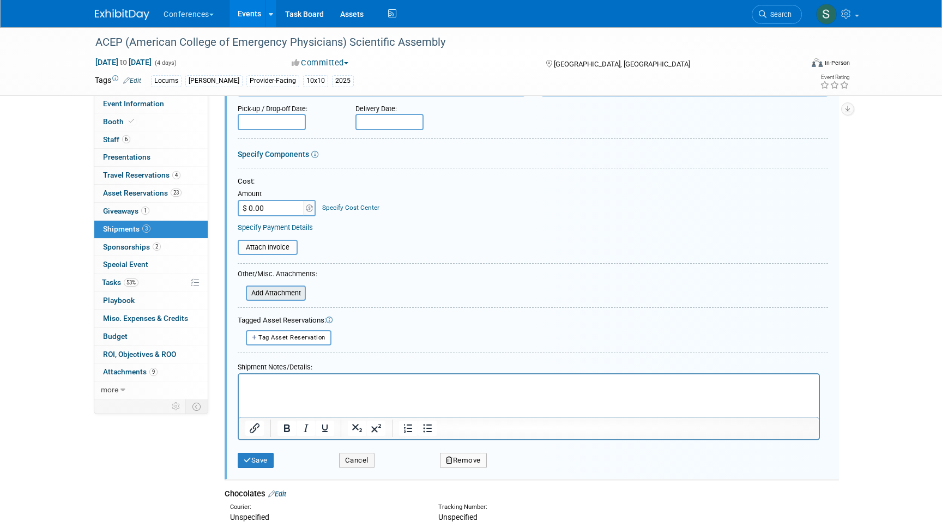
click at [276, 298] on input "file" at bounding box center [240, 293] width 130 height 13
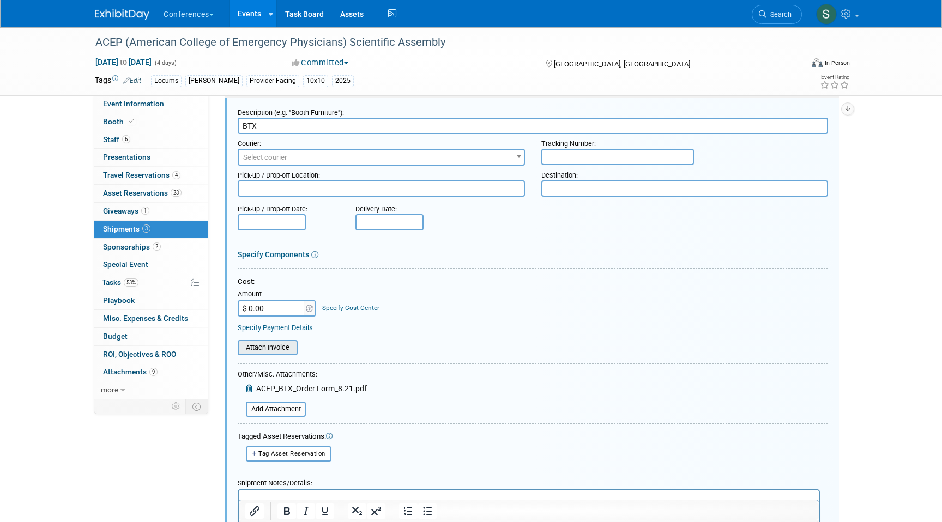
scroll to position [28, 0]
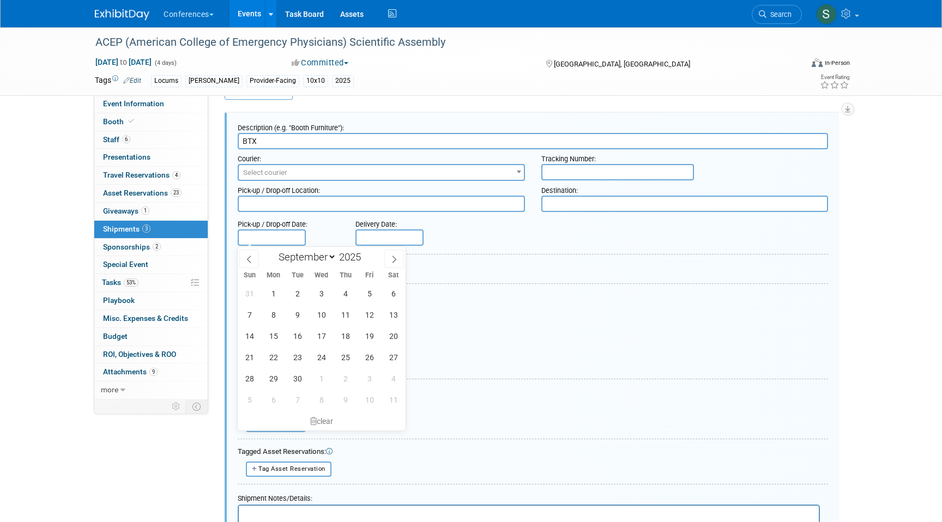
click at [277, 234] on input "text" at bounding box center [272, 237] width 68 height 16
click at [249, 259] on icon at bounding box center [249, 260] width 8 height 8
select select "7"
click at [346, 358] on span "21" at bounding box center [345, 357] width 21 height 21
type input "[DATE]"
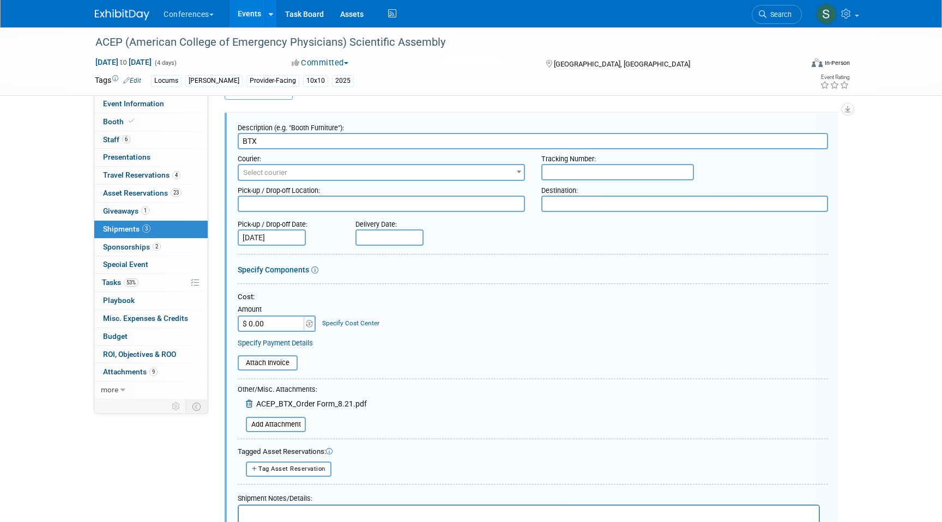
click at [393, 227] on div "Delivery Date:" at bounding box center [422, 222] width 135 height 15
click at [393, 231] on input "text" at bounding box center [389, 237] width 68 height 16
click at [368, 256] on icon at bounding box center [367, 259] width 4 height 7
select select "7"
click at [485, 373] on span "29" at bounding box center [486, 378] width 21 height 21
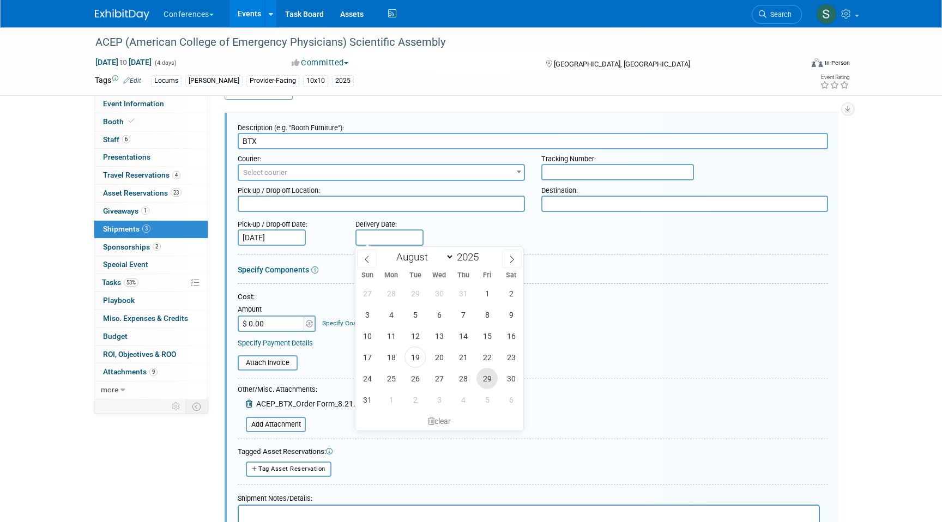
type input "[DATE]"
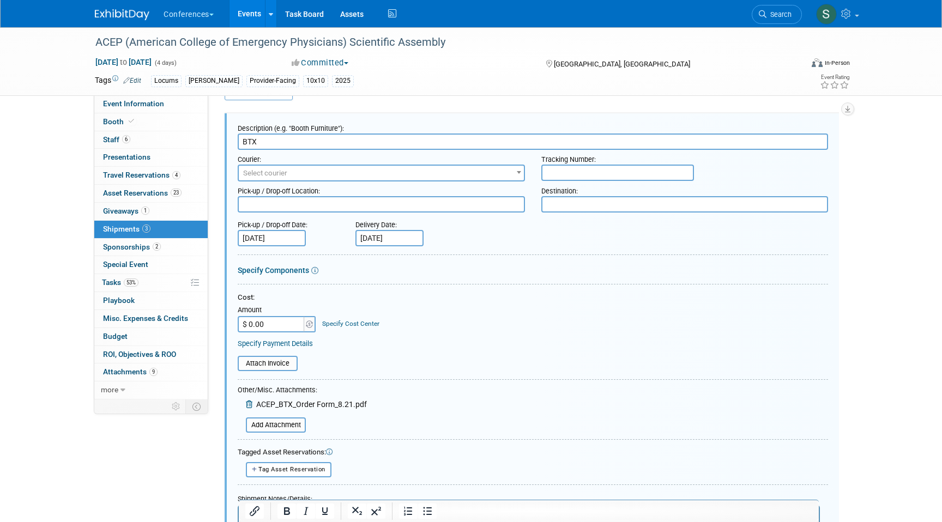
scroll to position [8, 0]
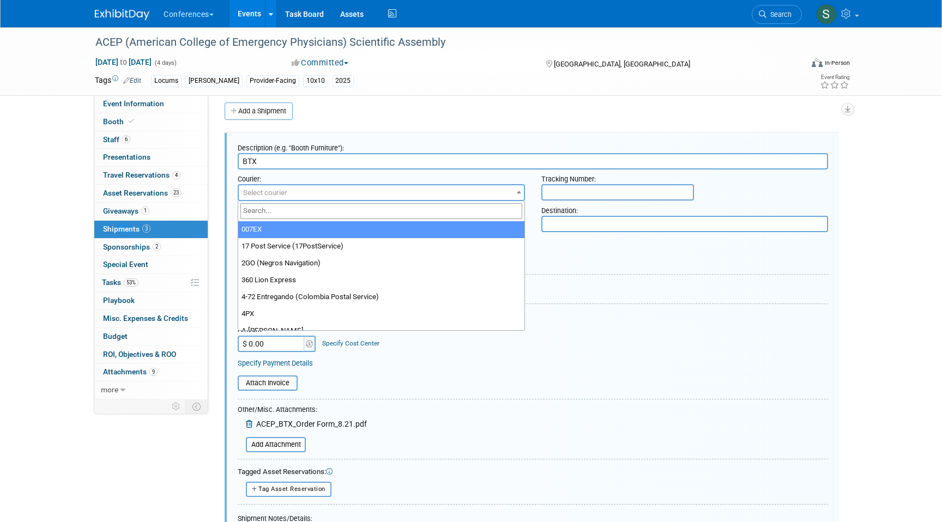
click at [327, 189] on span "Select courier" at bounding box center [381, 192] width 285 height 15
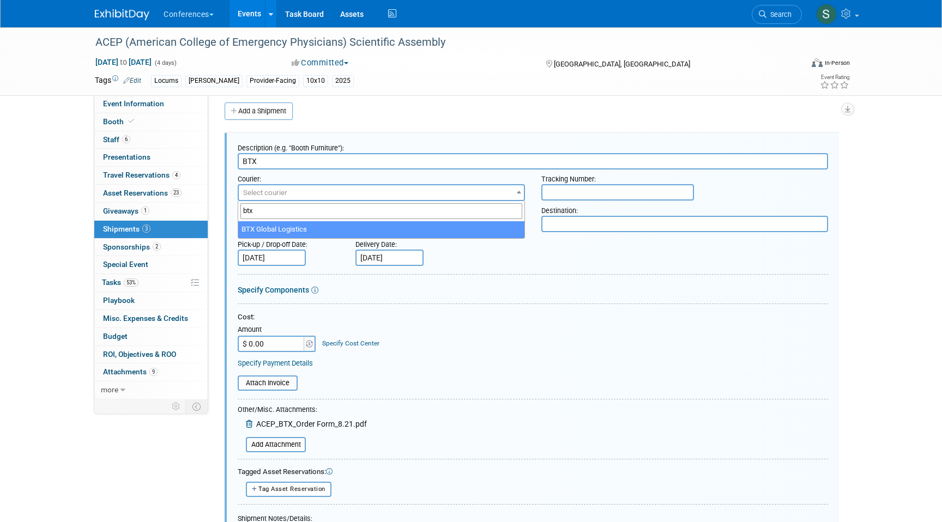
type input "btx"
select select "573"
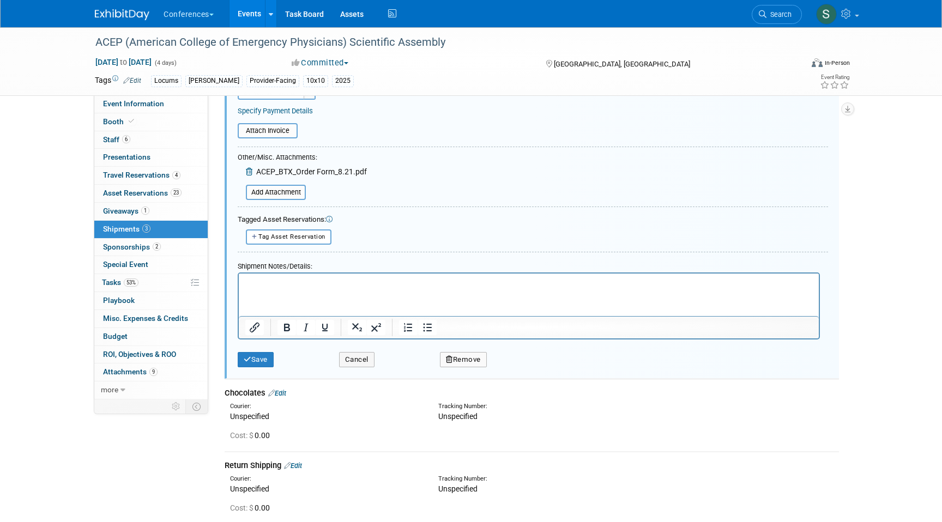
scroll to position [273, 0]
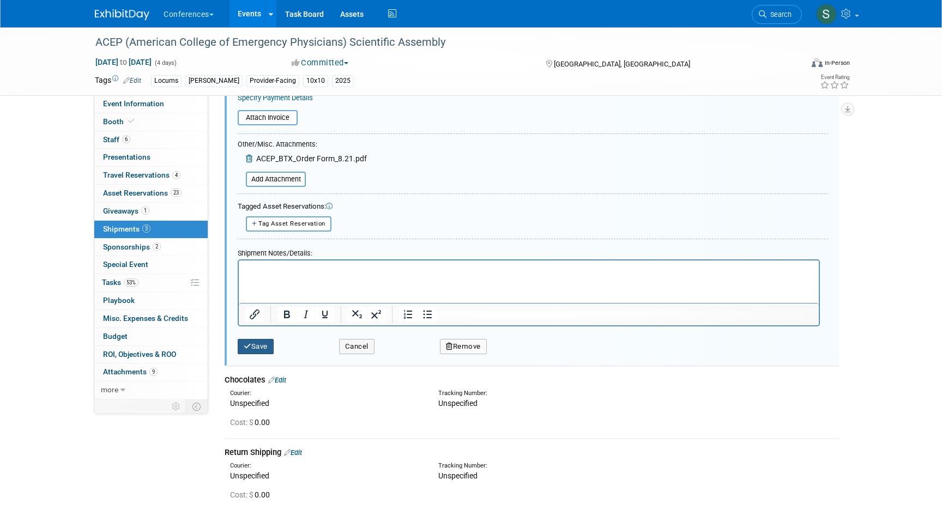
click at [267, 353] on button "Save" at bounding box center [256, 346] width 36 height 15
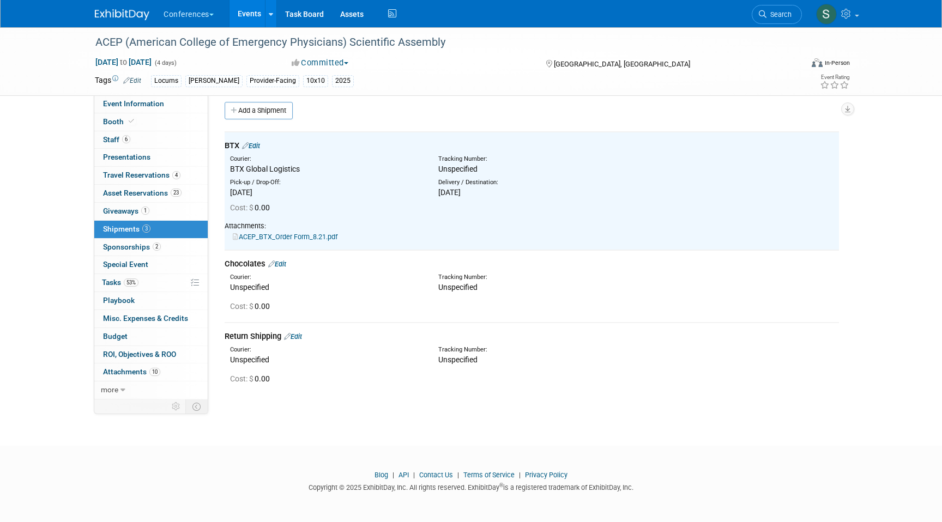
scroll to position [0, 0]
